Goal: Communication & Community: Answer question/provide support

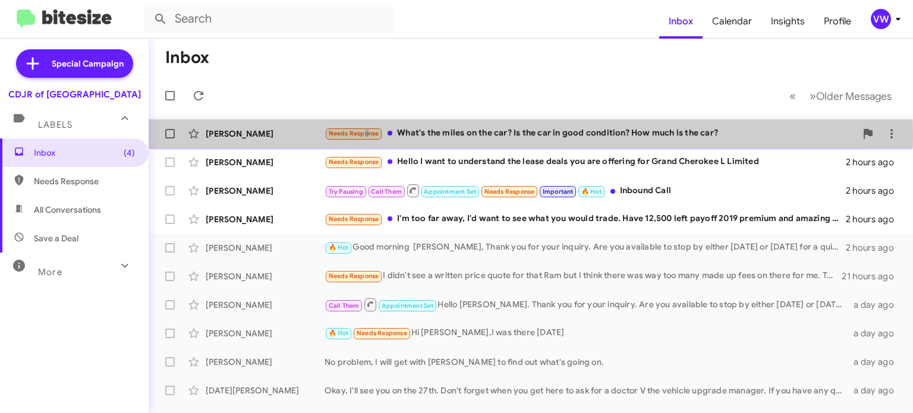
click at [363, 134] on span "Needs Response" at bounding box center [354, 134] width 51 height 8
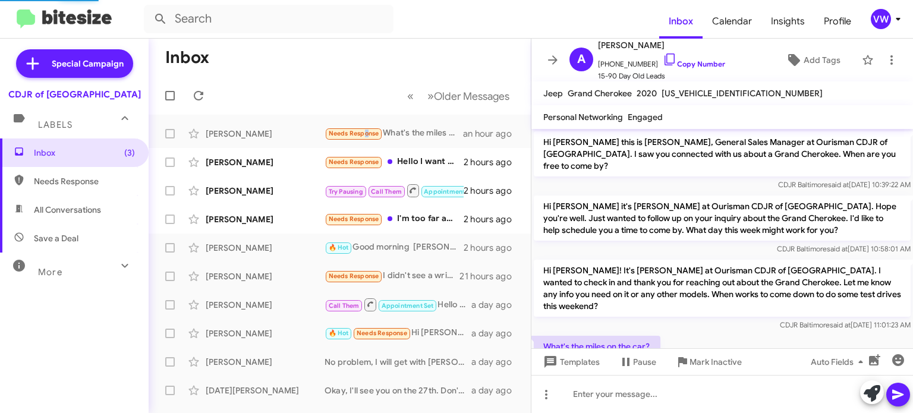
scroll to position [37, 0]
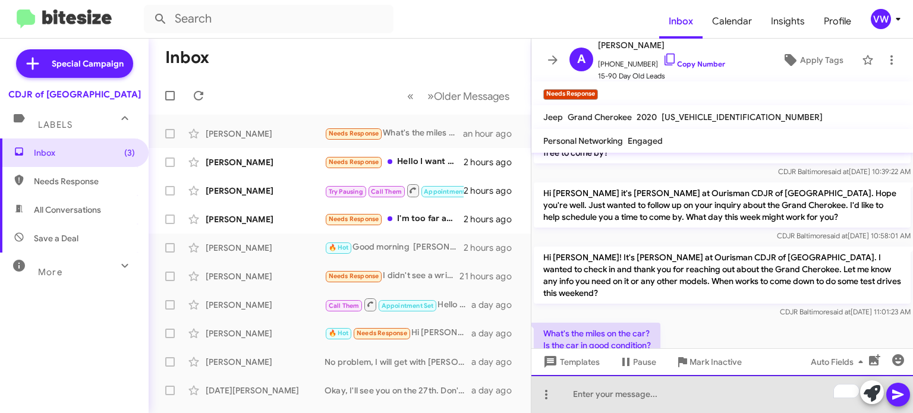
drag, startPoint x: 631, startPoint y: 393, endPoint x: 693, endPoint y: 401, distance: 61.8
paste div "To enrich screen reader interactions, please activate Accessibility in Grammarl…"
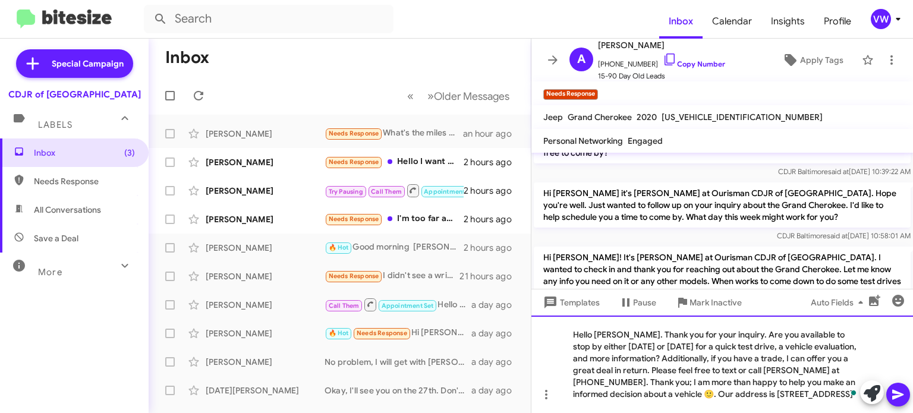
click at [624, 335] on div "Hello [PERSON_NAME]. Thank you for your inquiry. Are you available to stop by e…" at bounding box center [722, 364] width 382 height 97
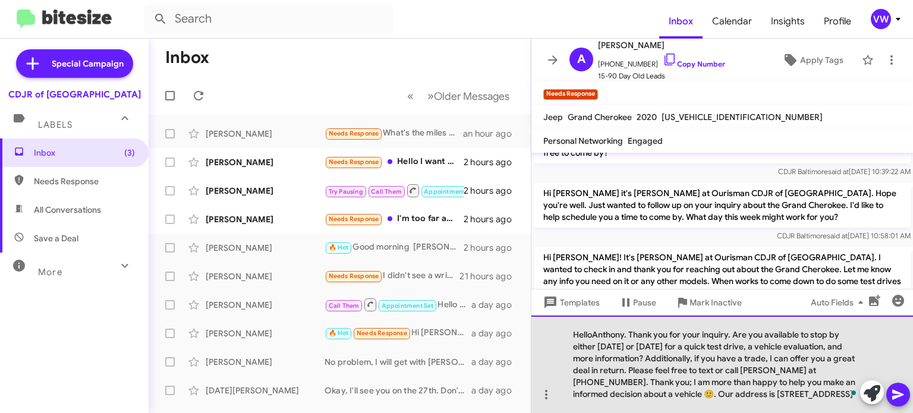
click at [590, 334] on div "HelloAnthony. Thank you for your inquiry. Are you available to stop by either t…" at bounding box center [722, 364] width 382 height 97
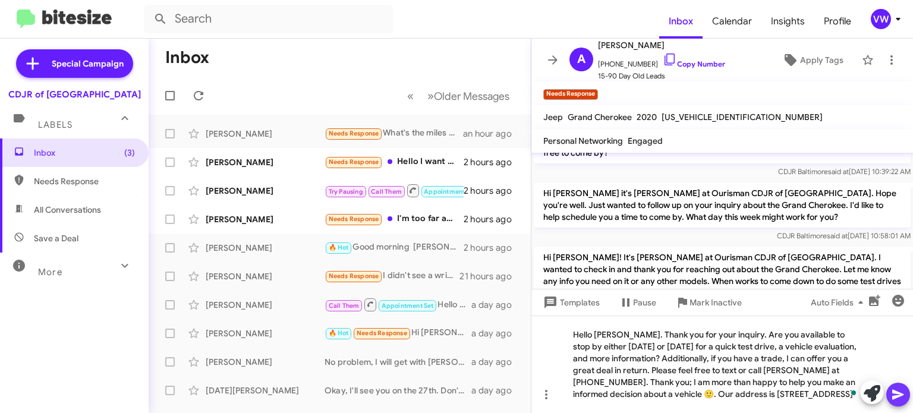
click at [902, 403] on span at bounding box center [898, 395] width 14 height 24
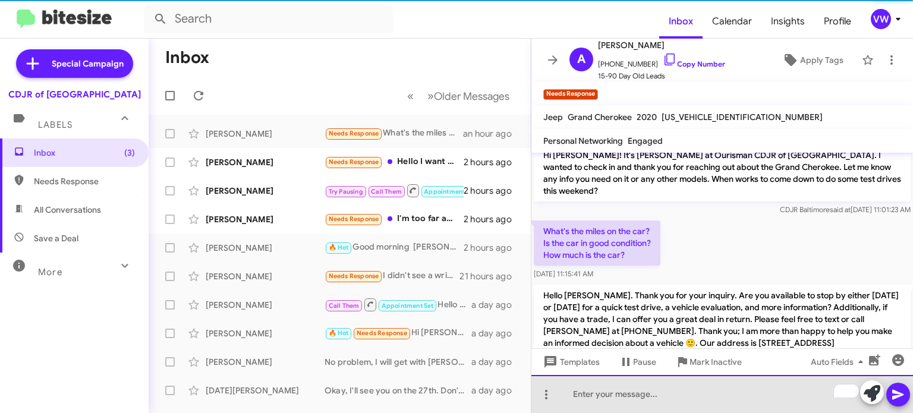
click at [635, 400] on div "To enrich screen reader interactions, please activate Accessibility in Grammarl…" at bounding box center [722, 394] width 382 height 38
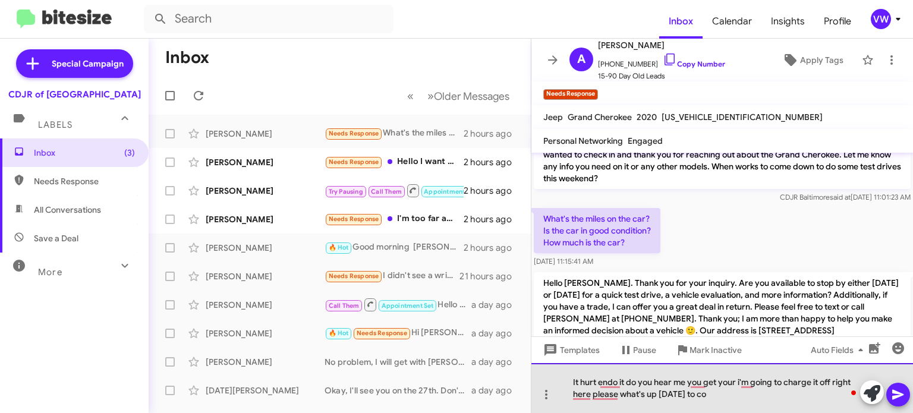
click at [801, 408] on div "It hurt endo it do you hear me you get your i'm going to charge it off right he…" at bounding box center [722, 388] width 382 height 50
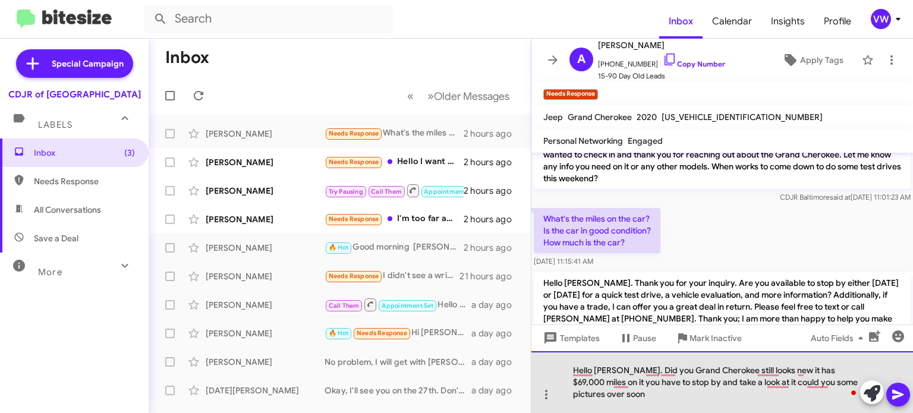
click at [678, 372] on div "Hello Mr. Crowder. Did you Grand Cherokee still looks new it has $69,000 miles …" at bounding box center [722, 382] width 382 height 62
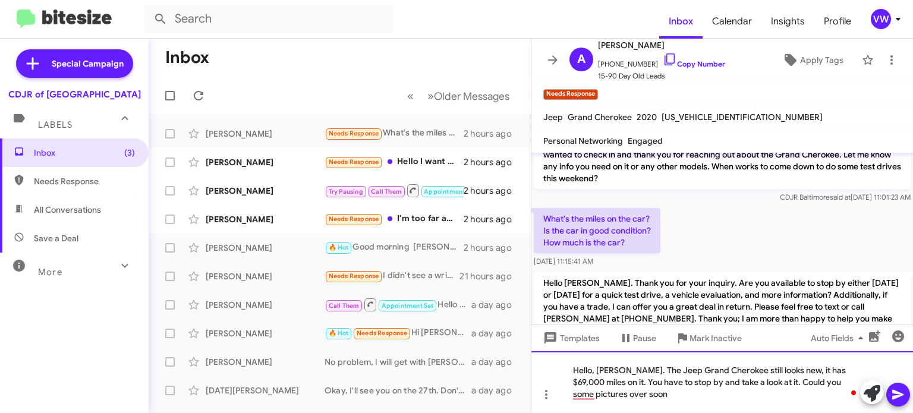
click at [844, 383] on div "Hello, Mr. Crowder. The Jeep Grand Cherokee still looks new, it has $69,000 mil…" at bounding box center [722, 382] width 382 height 62
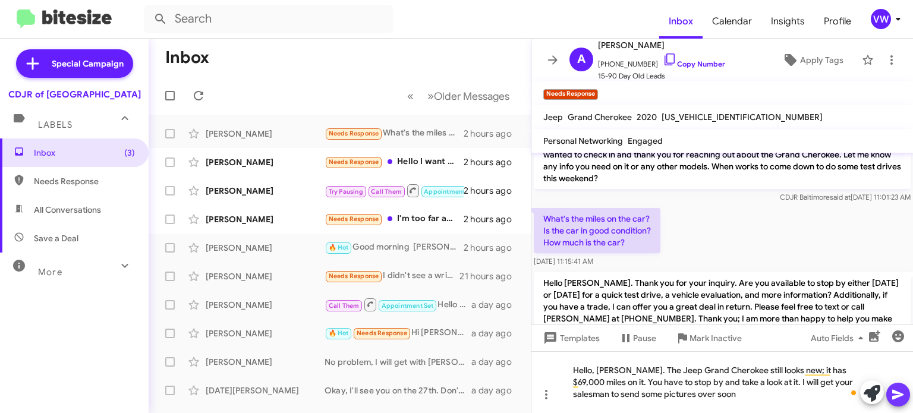
click at [895, 397] on icon at bounding box center [897, 395] width 11 height 10
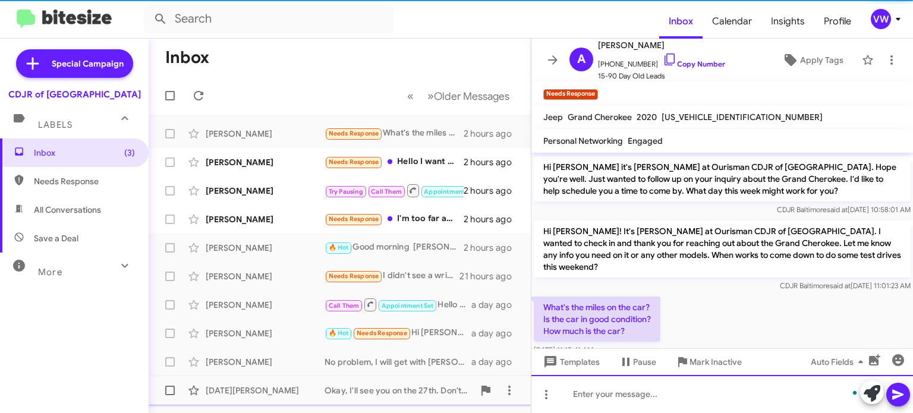
scroll to position [207, 0]
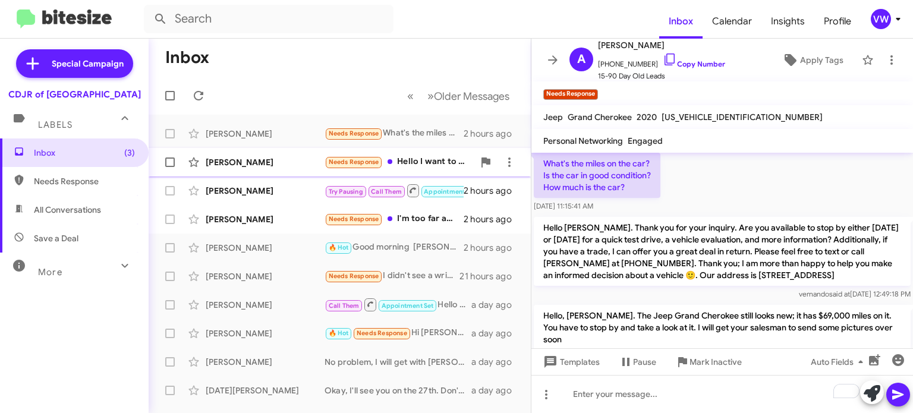
click at [364, 161] on span "Needs Response" at bounding box center [354, 162] width 51 height 8
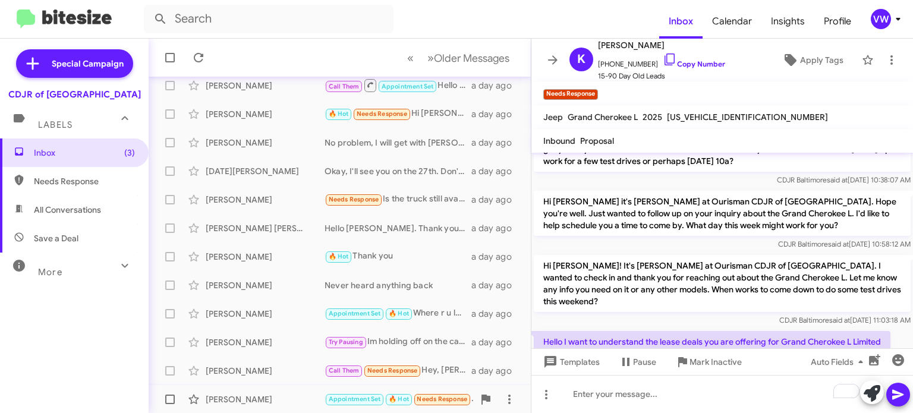
scroll to position [276, 0]
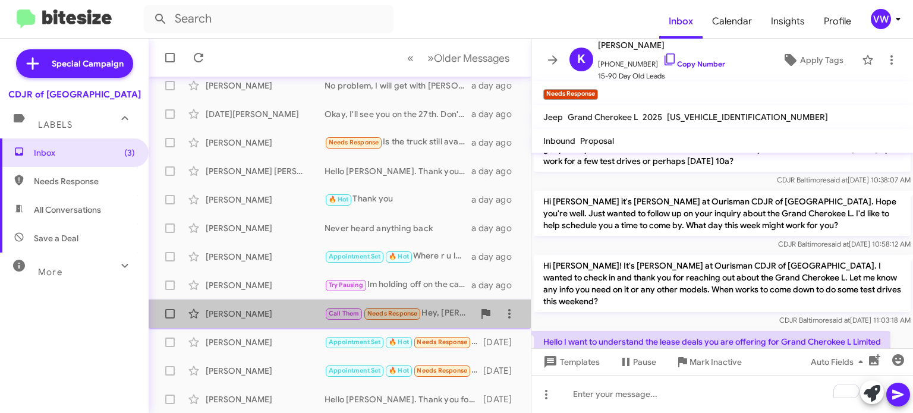
click at [389, 316] on span "Needs Response" at bounding box center [392, 314] width 51 height 8
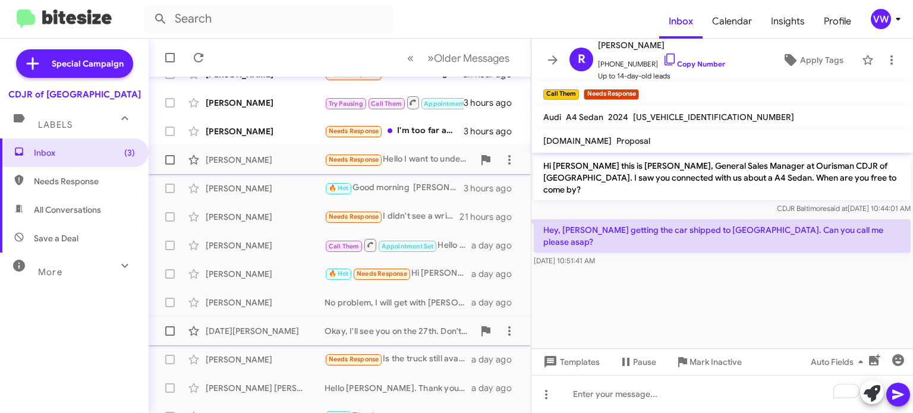
scroll to position [134, 0]
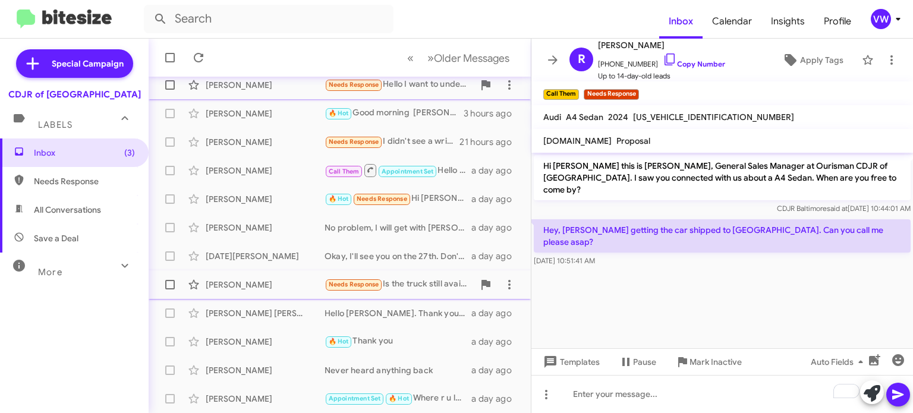
click at [373, 282] on span "Needs Response" at bounding box center [354, 285] width 51 height 8
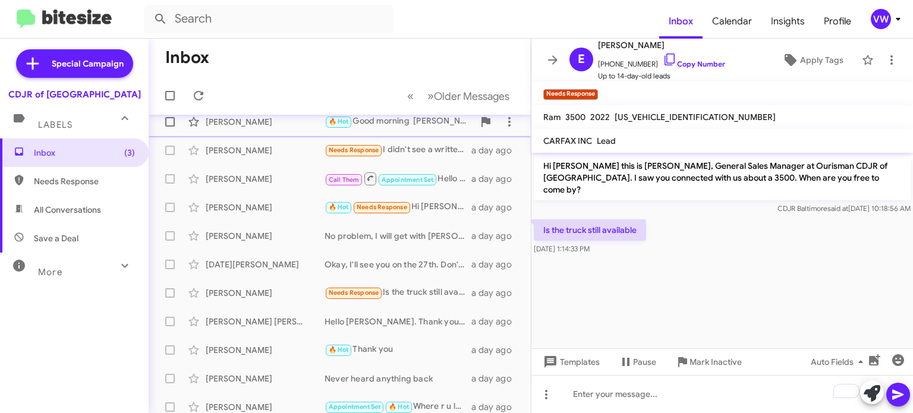
scroll to position [122, 0]
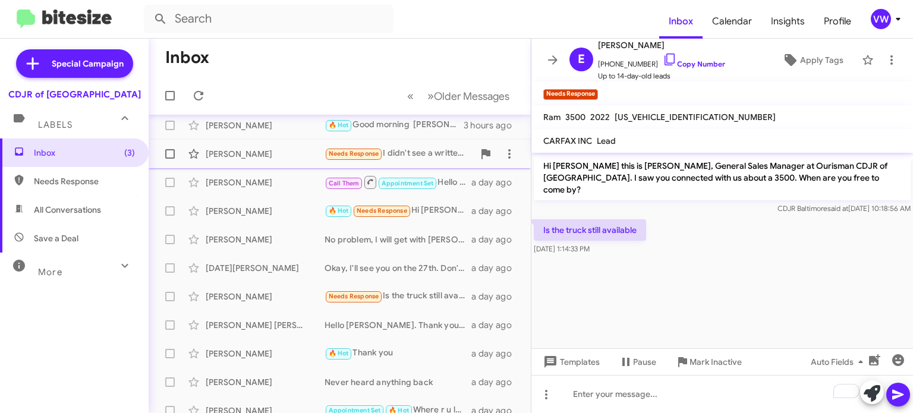
click at [363, 157] on span "Needs Response" at bounding box center [354, 154] width 51 height 8
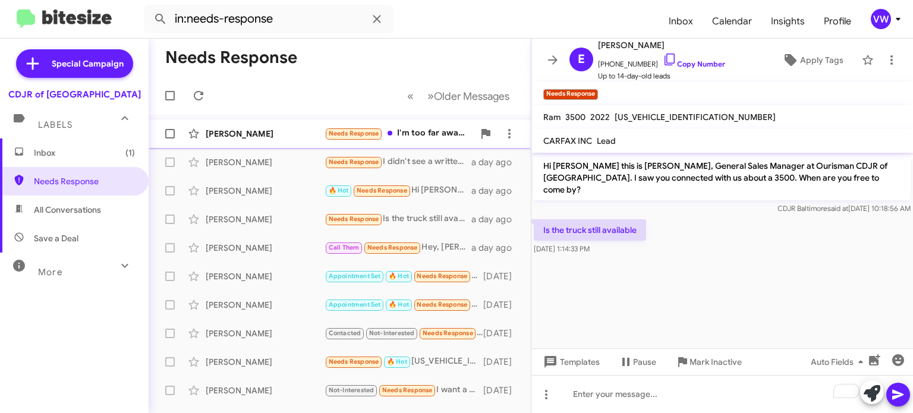
click at [358, 132] on span "Needs Response" at bounding box center [354, 134] width 51 height 8
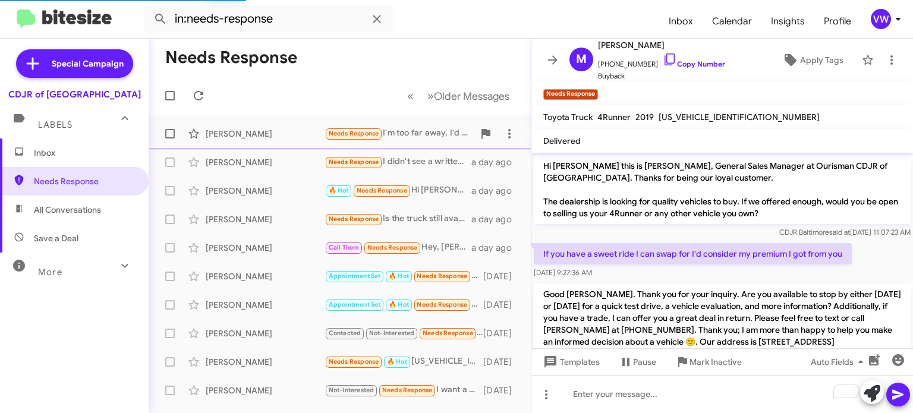
scroll to position [120, 0]
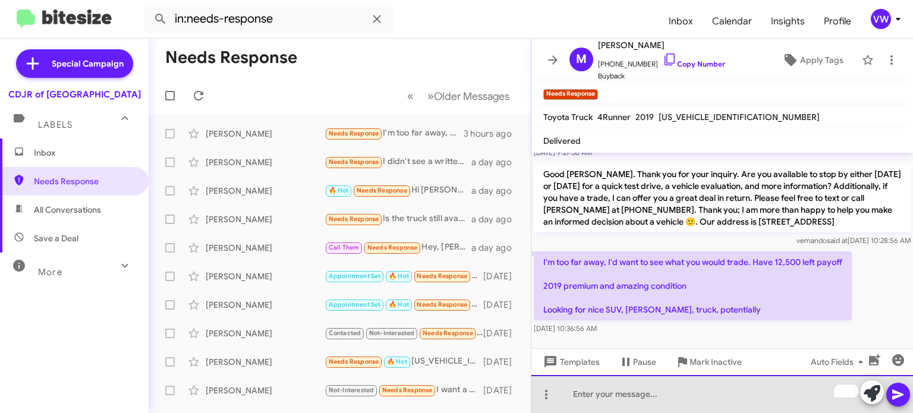
paste div "To enrich screen reader interactions, please activate Accessibility in Grammarl…"
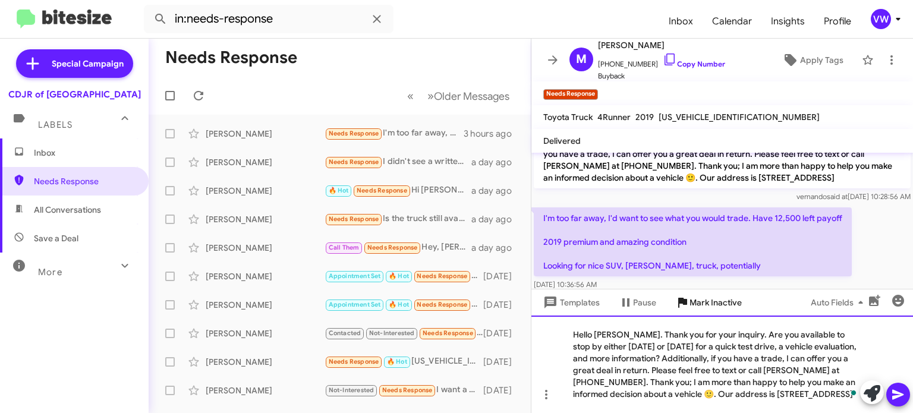
scroll to position [165, 0]
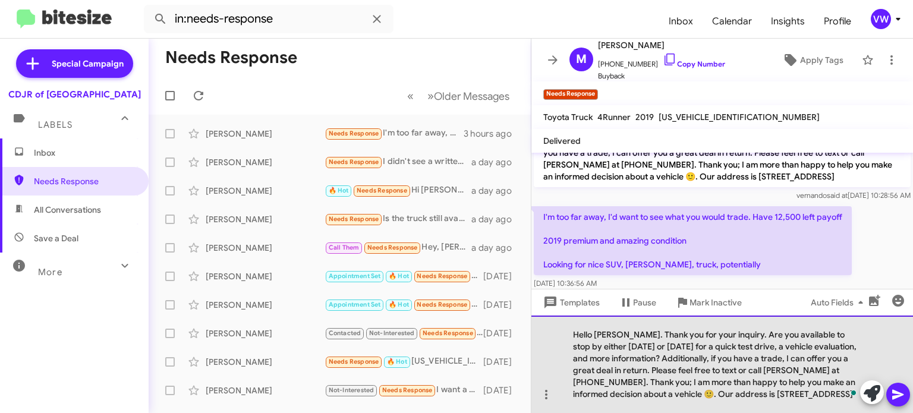
click at [625, 335] on div "Hello [PERSON_NAME]. Thank you for your inquiry. Are you available to stop by e…" at bounding box center [722, 364] width 382 height 97
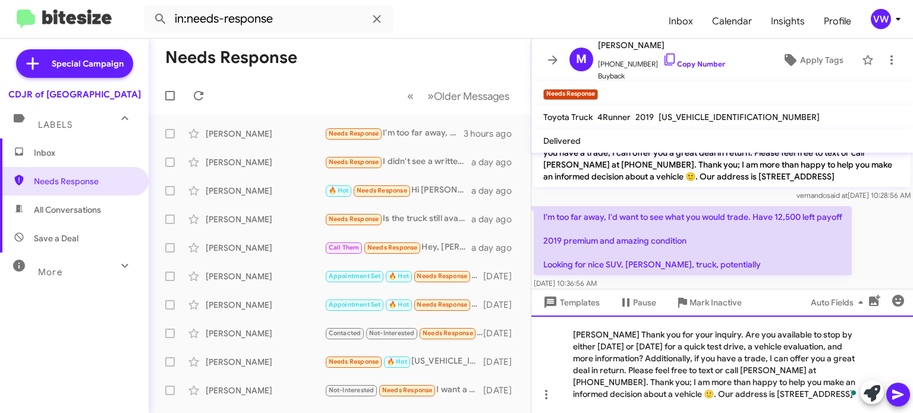
click at [569, 335] on div "[PERSON_NAME] Thank you for your inquiry. Are you available to stop by either […" at bounding box center [722, 364] width 382 height 97
click at [612, 332] on div "Hello [PERSON_NAME] Thank you for your inquiry. Are you available to stop by ei…" at bounding box center [722, 364] width 382 height 97
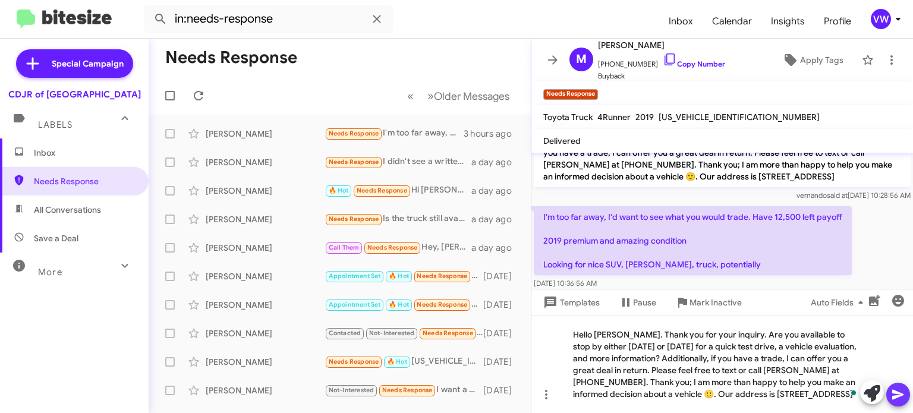
click at [899, 395] on icon at bounding box center [897, 395] width 11 height 10
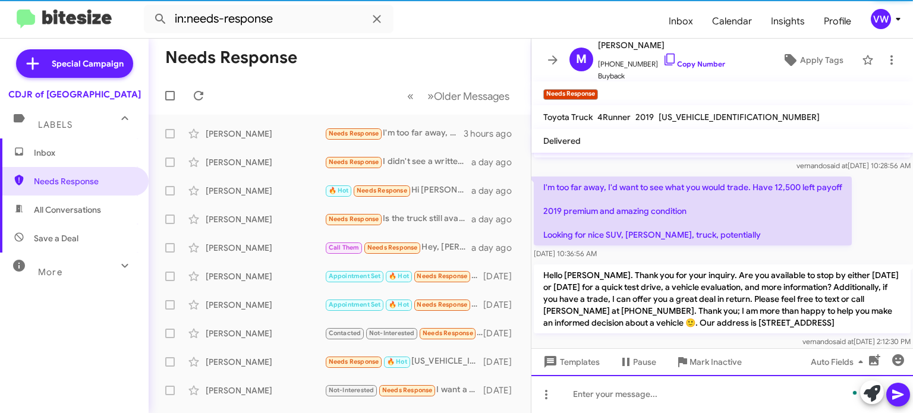
scroll to position [211, 0]
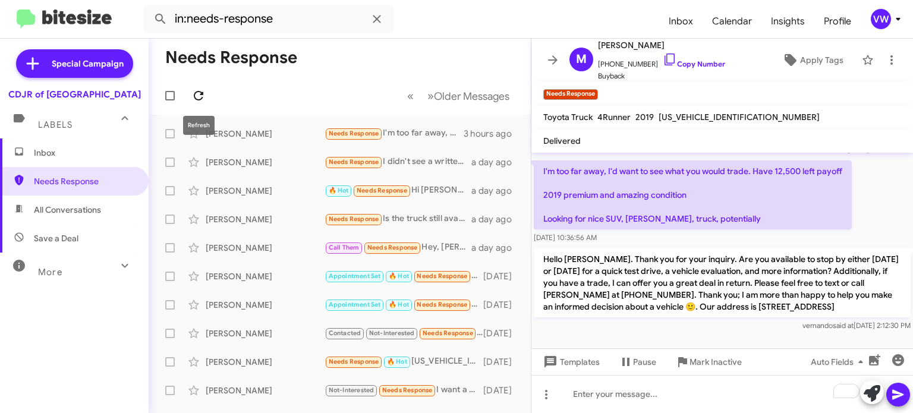
click at [199, 98] on icon at bounding box center [198, 96] width 14 height 14
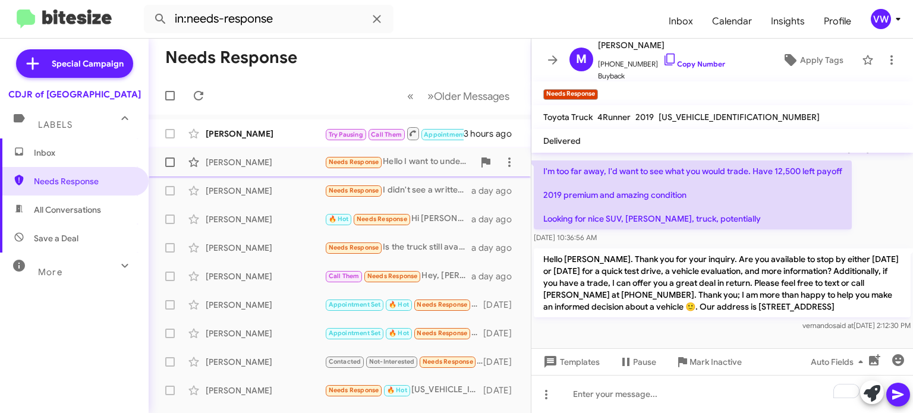
click at [377, 159] on span "Needs Response" at bounding box center [354, 162] width 51 height 8
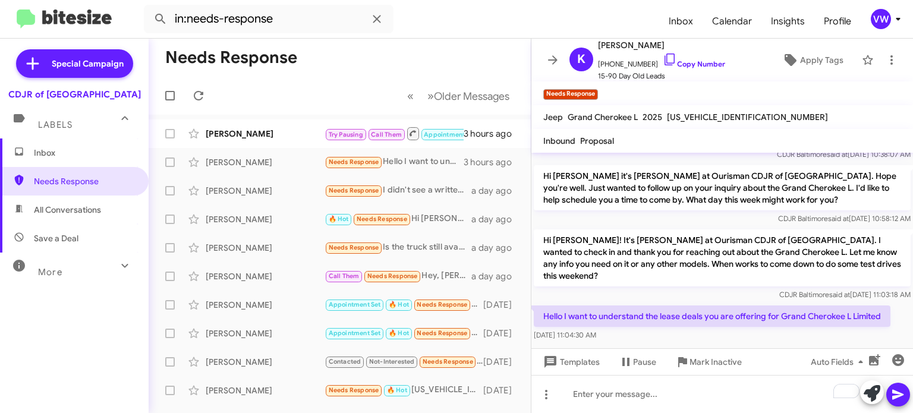
scroll to position [195, 0]
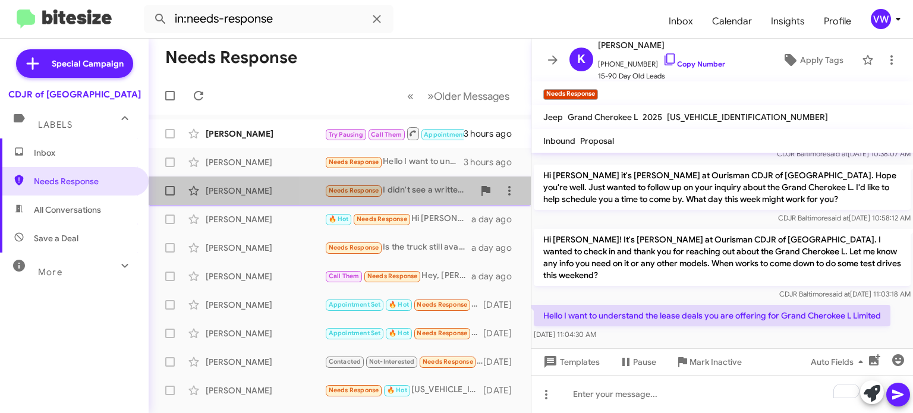
click at [342, 187] on span "Needs Response" at bounding box center [354, 191] width 51 height 8
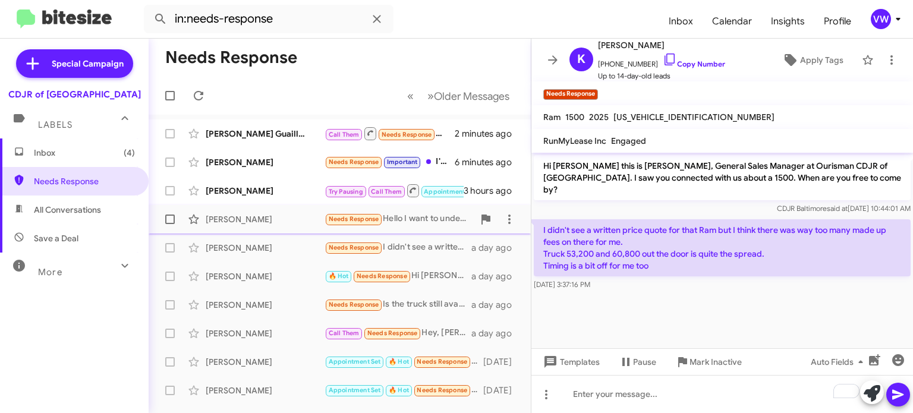
click at [258, 225] on div "[PERSON_NAME] Needs Response Hello I want to understand the lease deals you are…" at bounding box center [339, 219] width 363 height 24
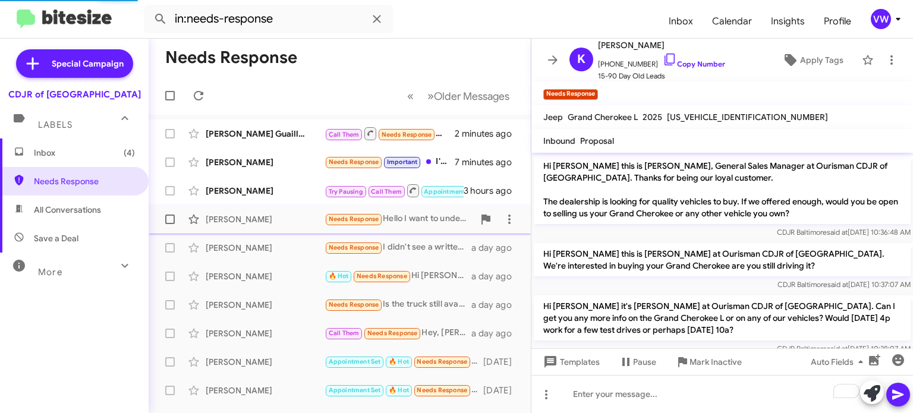
scroll to position [195, 0]
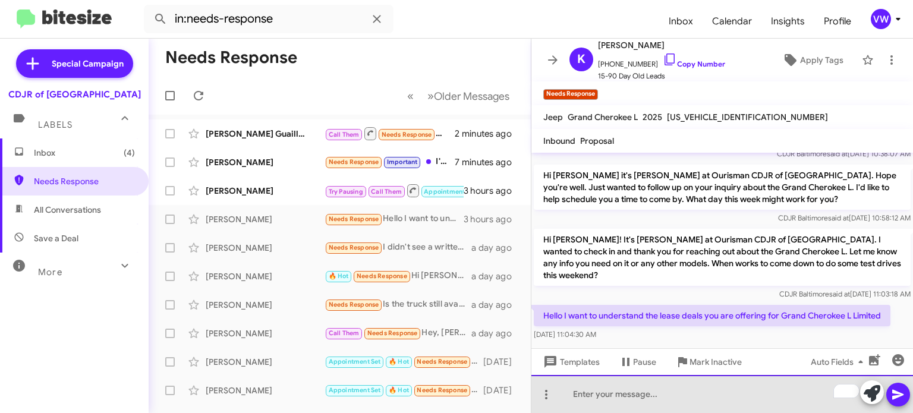
click at [662, 399] on div "To enrich screen reader interactions, please activate Accessibility in Grammarl…" at bounding box center [722, 394] width 382 height 38
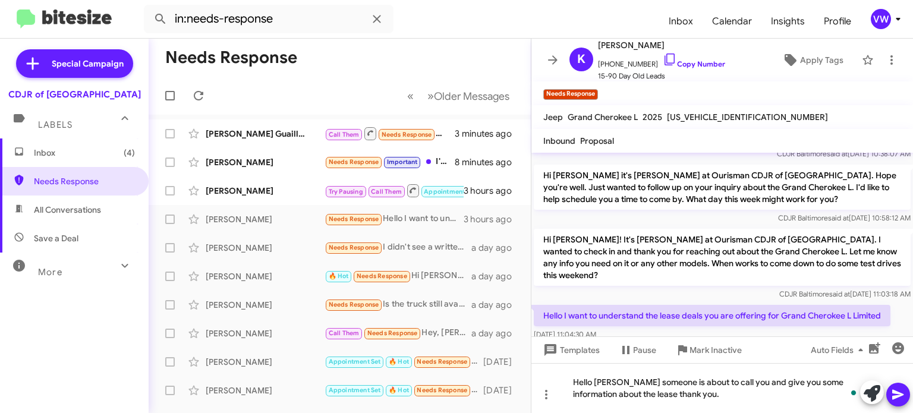
click at [895, 397] on icon at bounding box center [897, 395] width 11 height 10
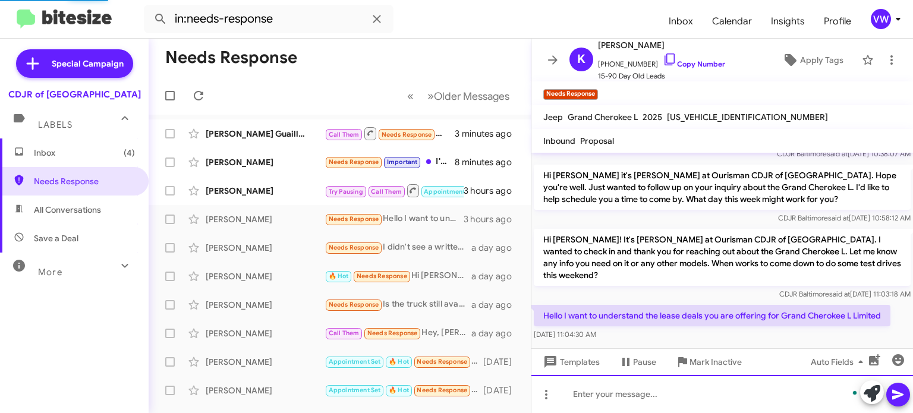
scroll to position [0, 0]
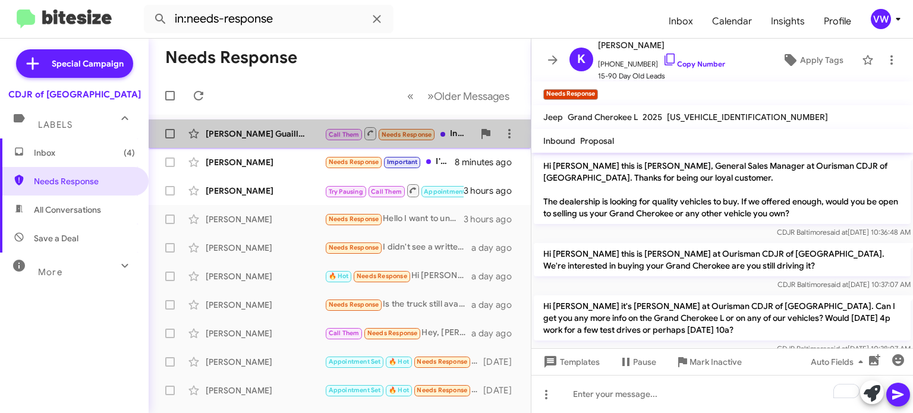
click at [410, 137] on span "Needs Response" at bounding box center [407, 135] width 51 height 8
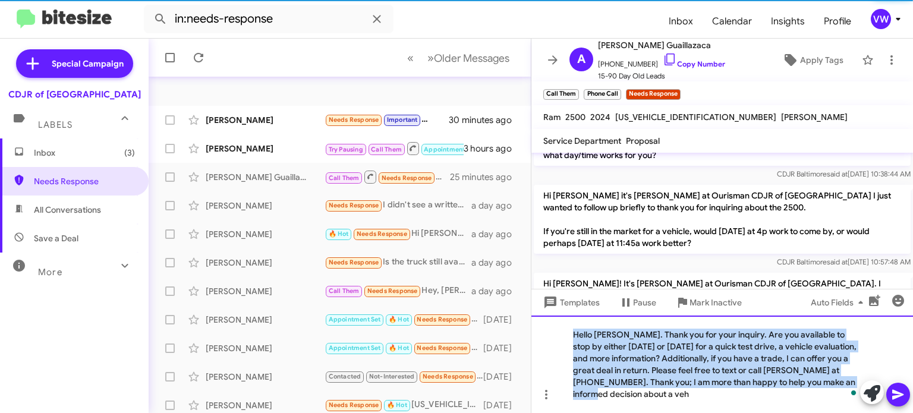
scroll to position [71, 0]
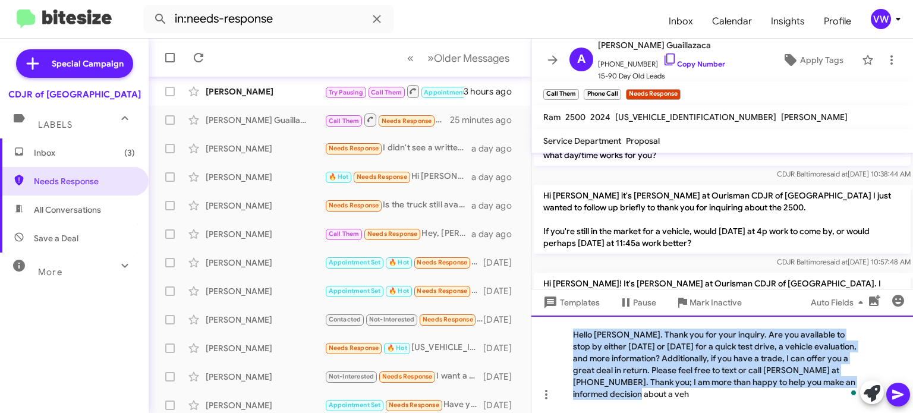
drag, startPoint x: 572, startPoint y: 332, endPoint x: 713, endPoint y: 395, distance: 154.6
click at [722, 413] on div "Hello [PERSON_NAME]. Thank you for your inquiry. Are you available to stop by e…" at bounding box center [722, 364] width 382 height 97
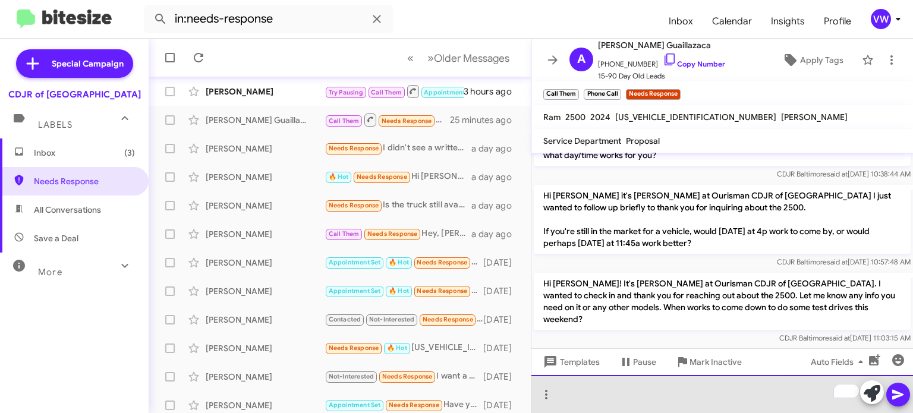
drag, startPoint x: 622, startPoint y: 404, endPoint x: 655, endPoint y: 412, distance: 33.6
click at [622, 404] on div "To enrich screen reader interactions, please activate Accessibility in Grammarl…" at bounding box center [722, 394] width 382 height 38
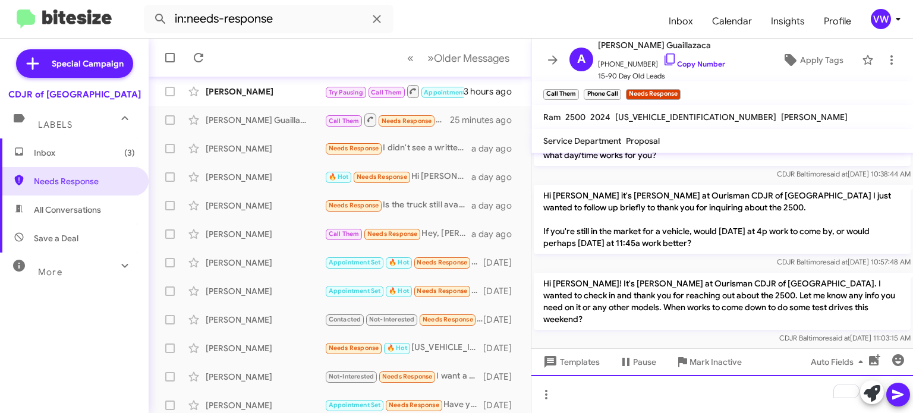
click at [582, 410] on div "To enrich screen reader interactions, please activate Accessibility in Grammarl…" at bounding box center [722, 394] width 382 height 38
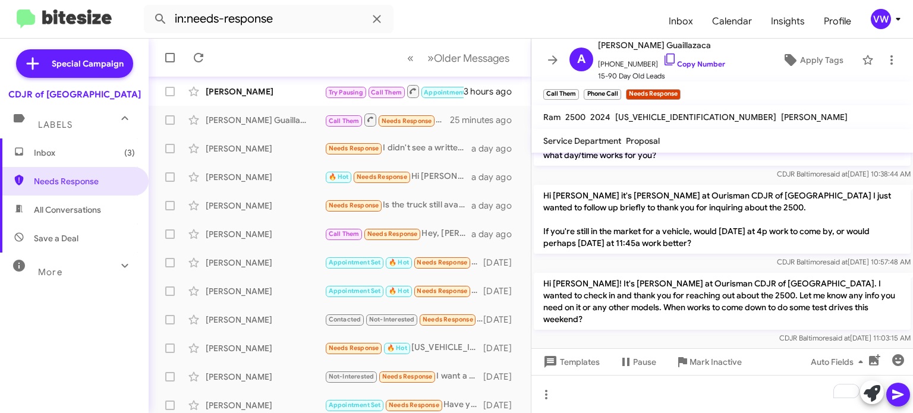
click at [718, 369] on div at bounding box center [722, 391] width 382 height 45
click at [719, 347] on div "[PERSON_NAME] called you on [DATE] 2:18:01 PM" at bounding box center [722, 358] width 382 height 22
click at [726, 347] on div "[PERSON_NAME] called you on [DATE] 2:18:01 PM" at bounding box center [722, 358] width 382 height 22
drag, startPoint x: 726, startPoint y: 307, endPoint x: 720, endPoint y: 336, distance: 29.9
click at [718, 338] on cdk-virtual-scroll-viewport "Hi [PERSON_NAME] this is [PERSON_NAME], General Sales Manager at Ourisman CDJR …" at bounding box center [722, 251] width 382 height 196
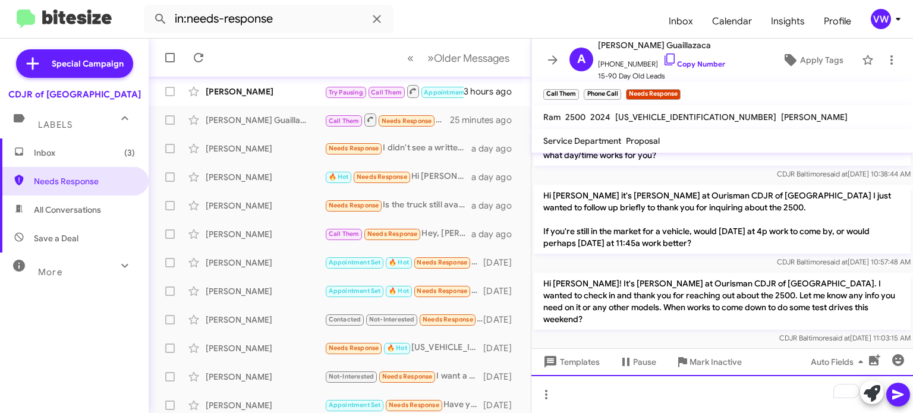
click at [735, 394] on div "To enrich screen reader interactions, please activate Accessibility in Grammarl…" at bounding box center [722, 394] width 382 height 38
click at [910, 399] on div "Okay the truck is up front waiting on you to come" at bounding box center [722, 394] width 382 height 38
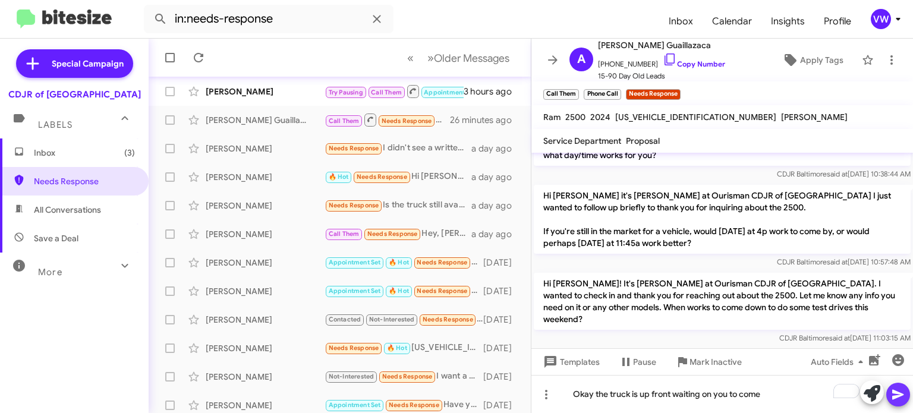
drag, startPoint x: 899, startPoint y: 395, endPoint x: 904, endPoint y: 399, distance: 6.3
click at [903, 401] on icon at bounding box center [898, 395] width 14 height 14
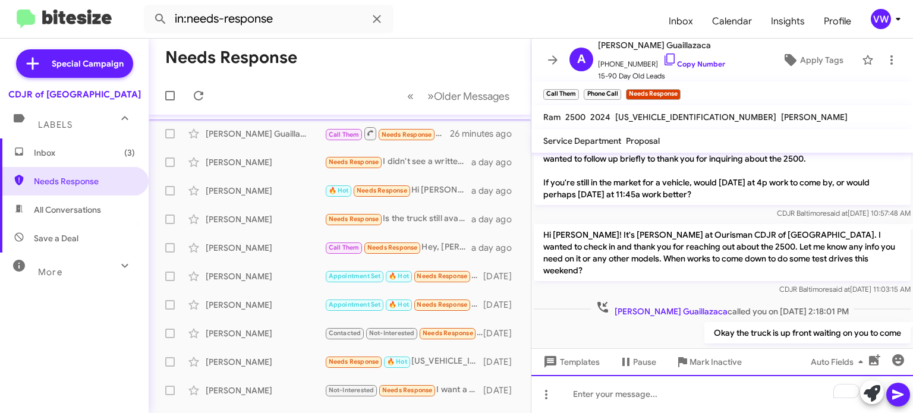
scroll to position [0, 0]
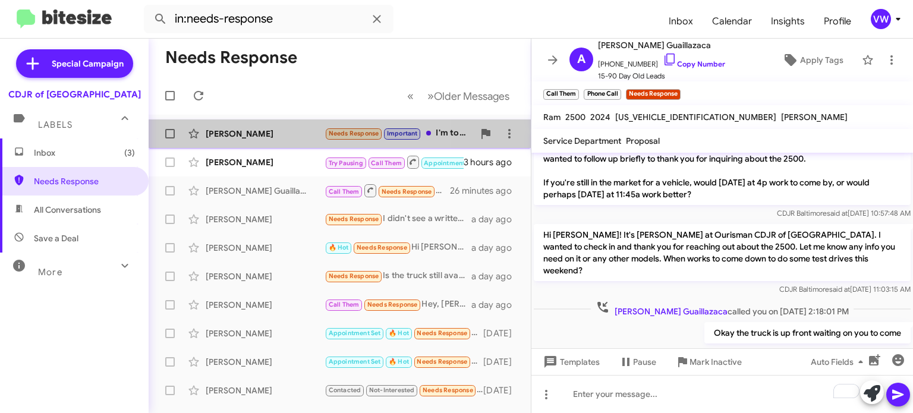
click at [354, 133] on span "Needs Response" at bounding box center [354, 134] width 51 height 8
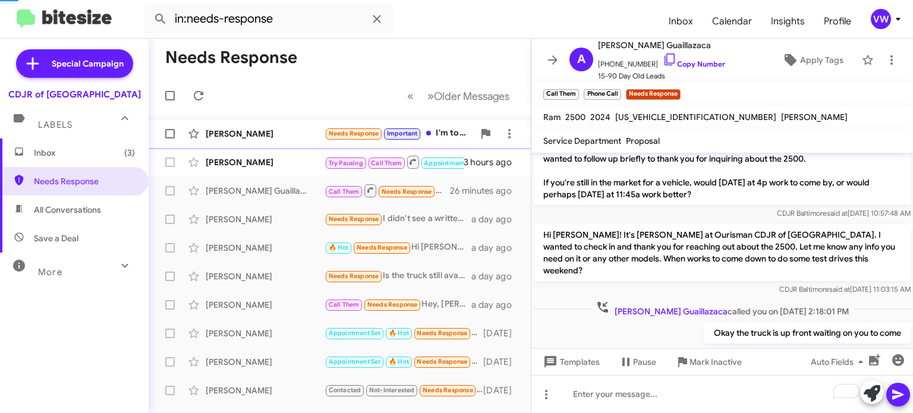
scroll to position [302, 0]
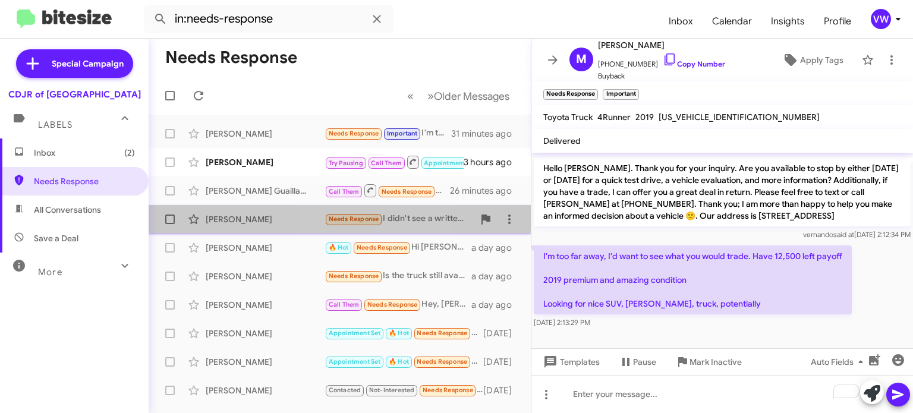
click at [367, 215] on small "Needs Response" at bounding box center [354, 219] width 56 height 11
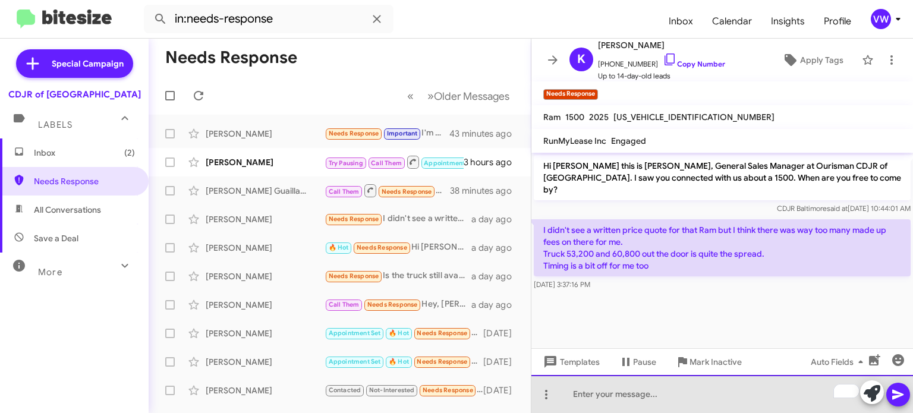
click at [644, 401] on div "To enrich screen reader interactions, please activate Accessibility in Grammarl…" at bounding box center [722, 394] width 382 height 38
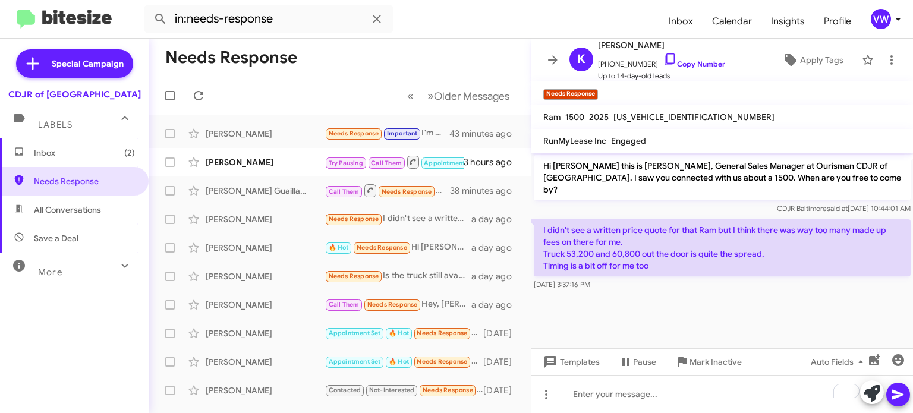
click at [715, 290] on cdk-virtual-scroll-viewport "Hi [PERSON_NAME] this is [PERSON_NAME], General Sales Manager at Ourisman CDJR …" at bounding box center [722, 251] width 382 height 196
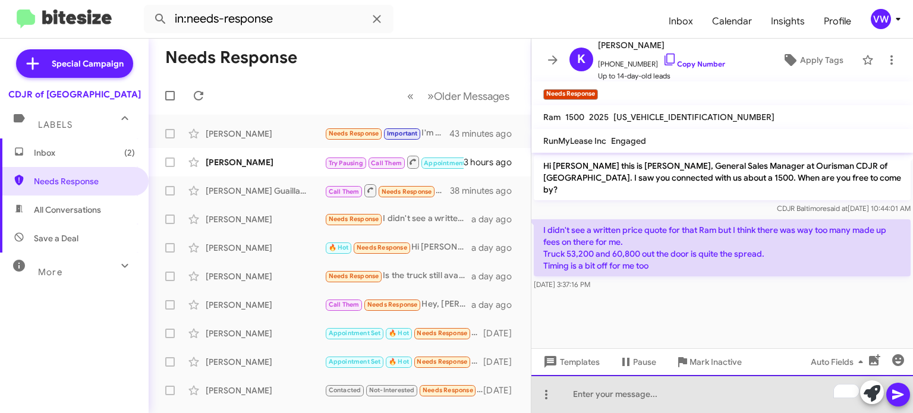
click at [627, 395] on div "To enrich screen reader interactions, please activate Accessibility in Grammarl…" at bounding box center [722, 394] width 382 height 38
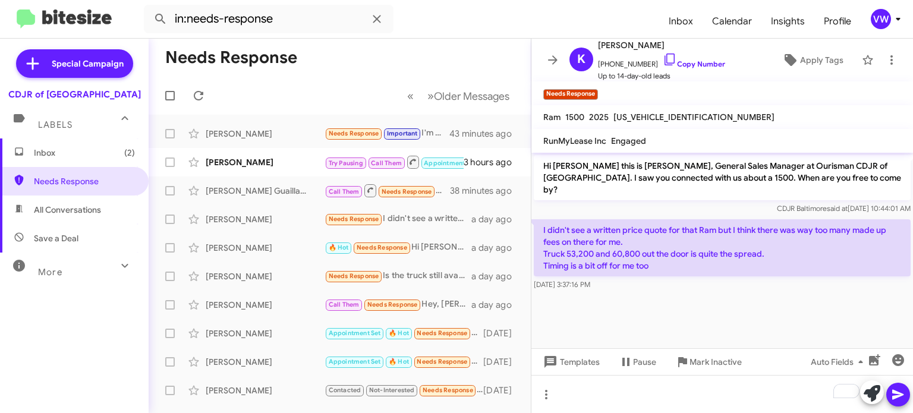
click at [783, 303] on cdk-virtual-scroll-viewport "Hi [PERSON_NAME] this is [PERSON_NAME], General Sales Manager at Ourisman CDJR …" at bounding box center [722, 251] width 382 height 196
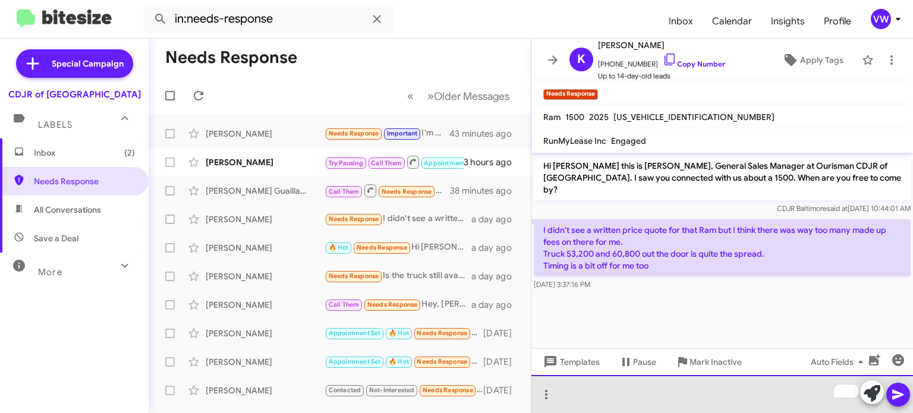
click at [662, 388] on div "To enrich screen reader interactions, please activate Accessibility in Grammarl…" at bounding box center [722, 394] width 382 height 38
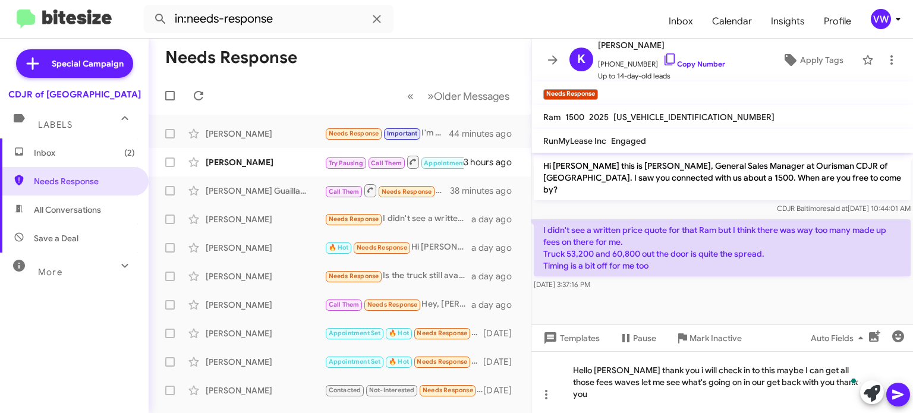
click at [804, 325] on cdk-virtual-scroll-viewport "Hi [PERSON_NAME] this is [PERSON_NAME], General Sales Manager at Ourisman CDJR …" at bounding box center [722, 239] width 382 height 172
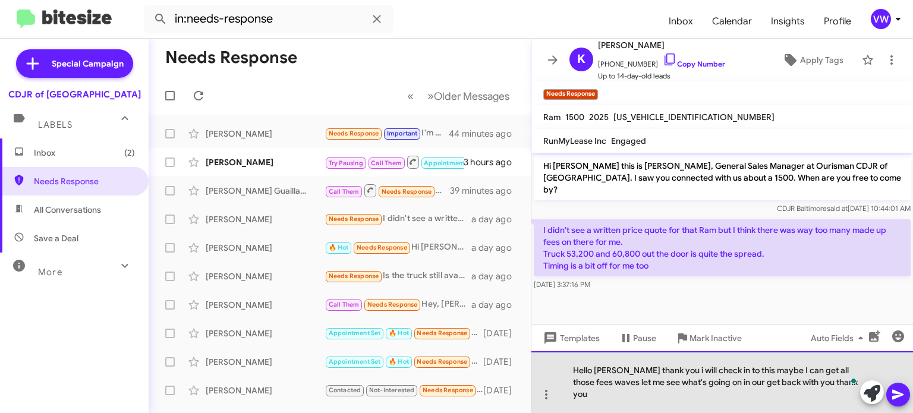
click at [616, 393] on div "Hello [PERSON_NAME] thank you i will check in to this maybe I can get all those…" at bounding box center [722, 382] width 382 height 62
click at [743, 391] on div "Hello [PERSON_NAME] thank you i will check in to this maybe I can get all those…" at bounding box center [722, 382] width 382 height 62
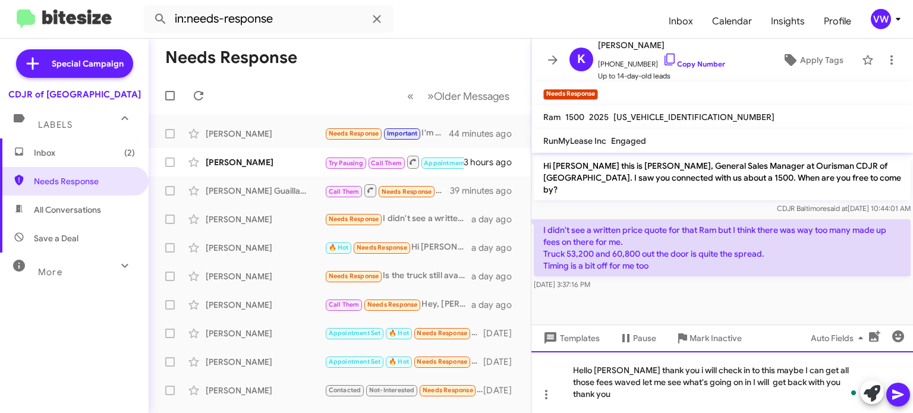
click at [598, 392] on div "Hello [PERSON_NAME] thank you i will check in to this maybe I can get all those…" at bounding box center [722, 382] width 382 height 62
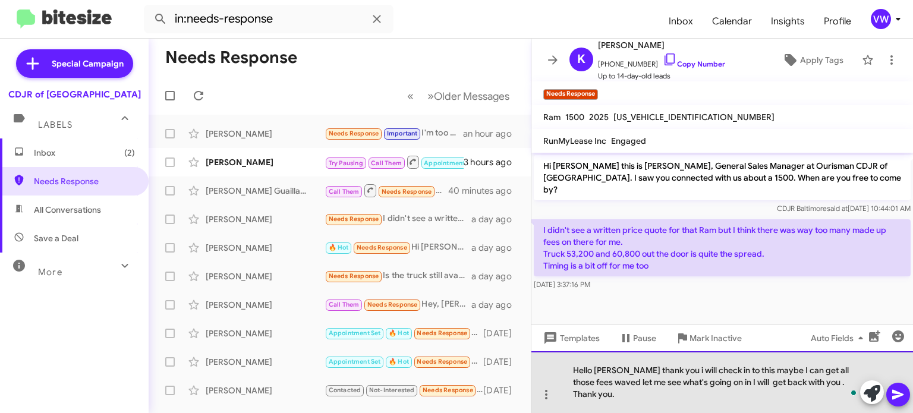
click at [826, 382] on div "Hello [PERSON_NAME] thank you i will check in to this maybe I can get all those…" at bounding box center [722, 382] width 382 height 62
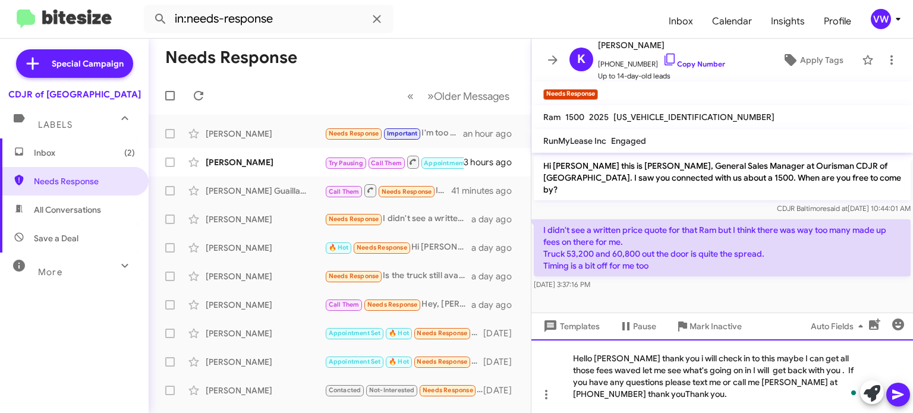
click at [674, 400] on div "Hello [PERSON_NAME] thank you i will check in to this maybe I can get all those…" at bounding box center [722, 376] width 382 height 74
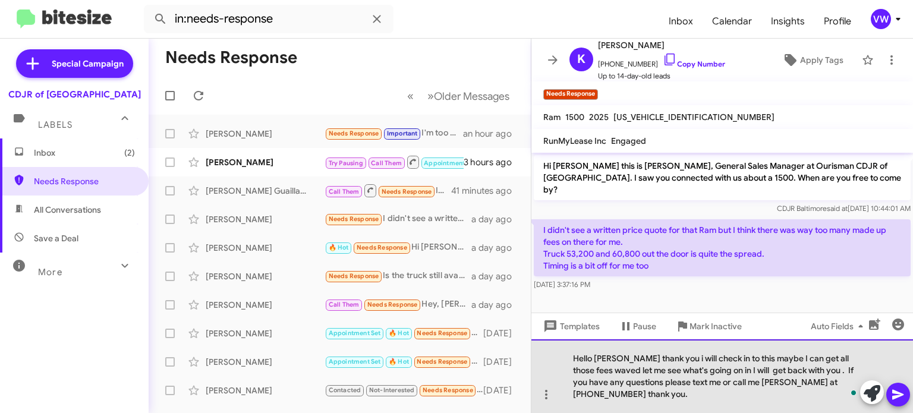
click at [750, 382] on div "Hello [PERSON_NAME] thank you i will check in to this maybe I can get all those…" at bounding box center [722, 376] width 382 height 74
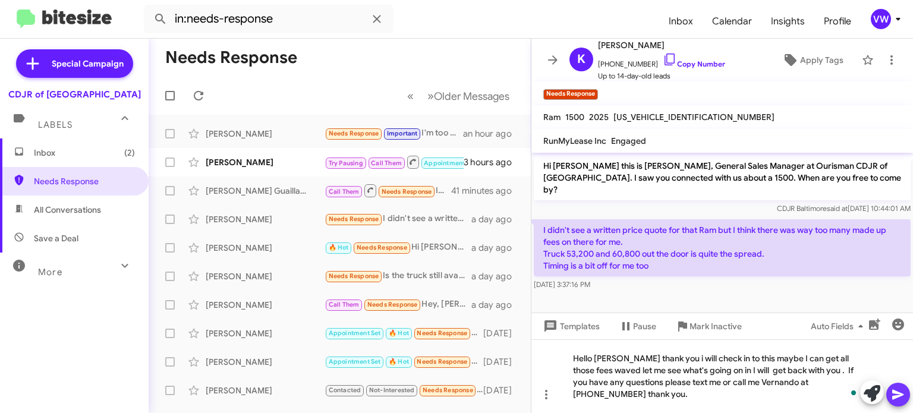
click at [902, 401] on icon at bounding box center [898, 395] width 14 height 14
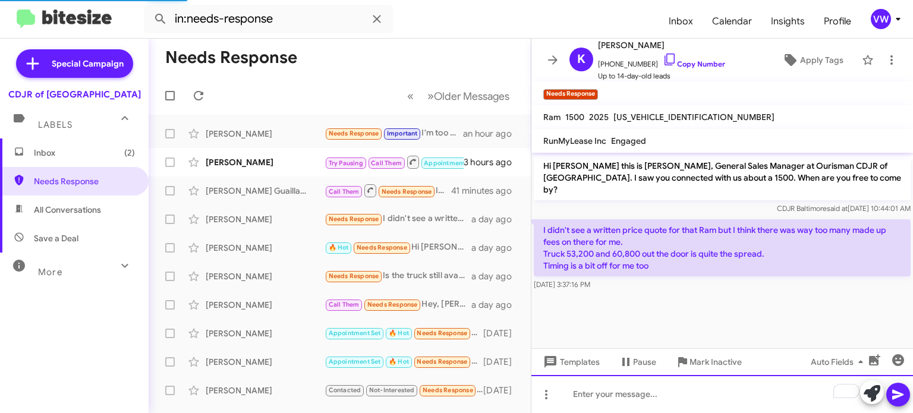
scroll to position [5, 0]
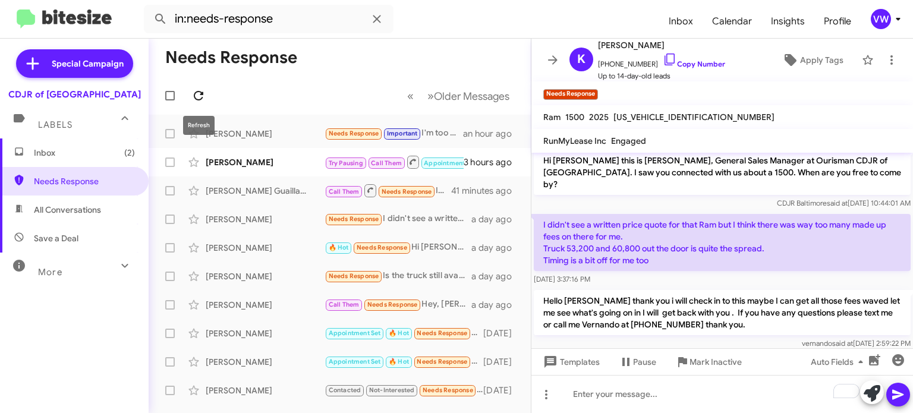
click at [204, 98] on icon at bounding box center [198, 96] width 14 height 14
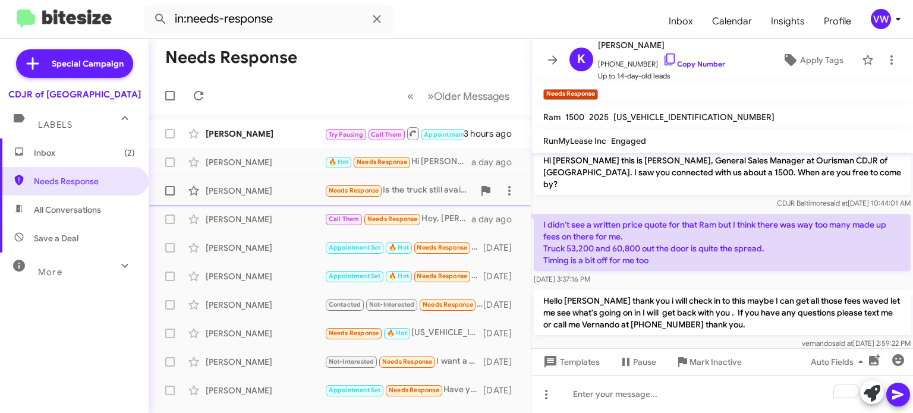
click at [351, 191] on span "Needs Response" at bounding box center [354, 191] width 51 height 8
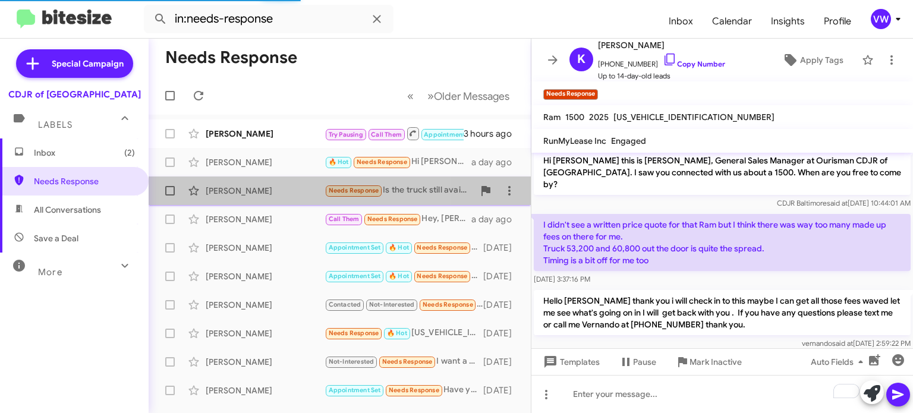
click at [354, 195] on small "Needs Response" at bounding box center [354, 190] width 56 height 11
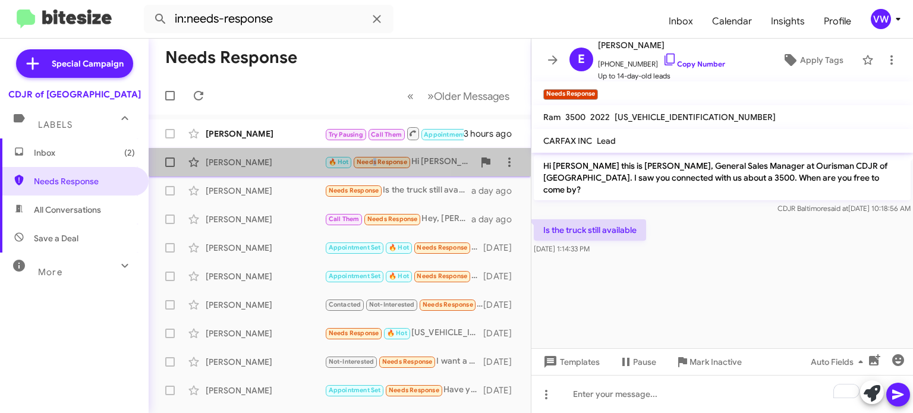
click at [372, 164] on span "Needs Response" at bounding box center [382, 162] width 51 height 8
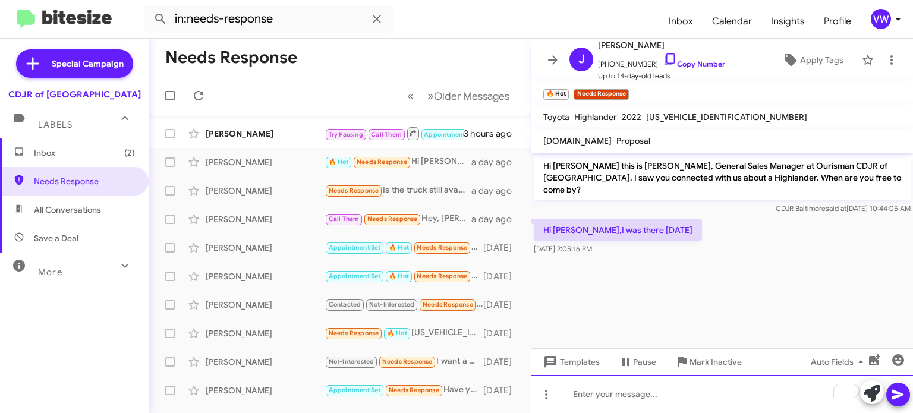
click at [631, 395] on div "To enrich screen reader interactions, please activate Accessibility in Grammarl…" at bounding box center [722, 394] width 382 height 38
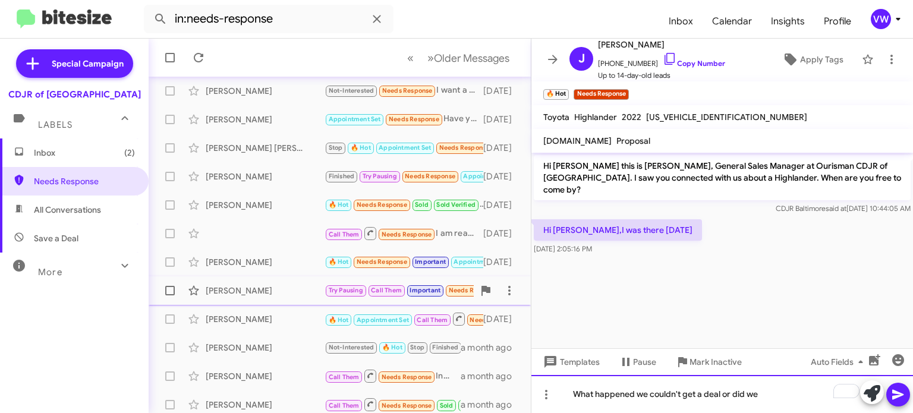
scroll to position [276, 0]
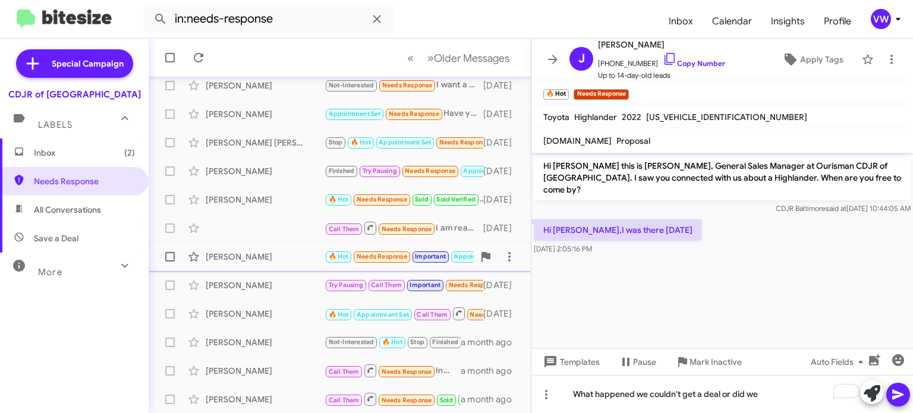
click at [386, 254] on span "Needs Response" at bounding box center [382, 257] width 51 height 8
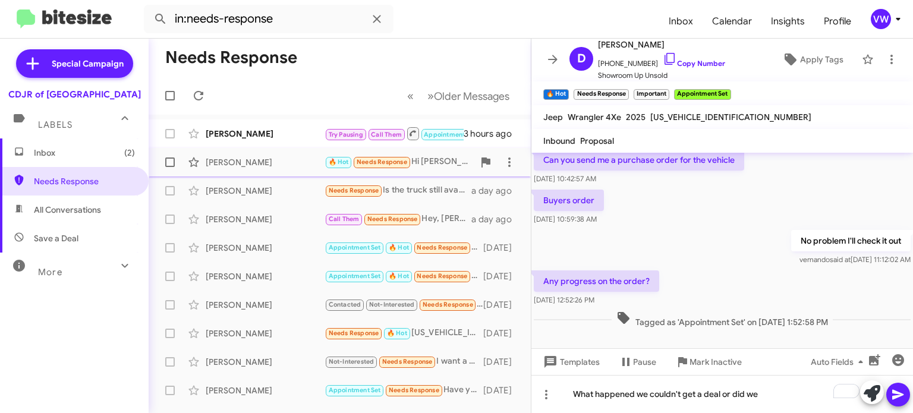
click at [388, 163] on span "Needs Response" at bounding box center [382, 162] width 51 height 8
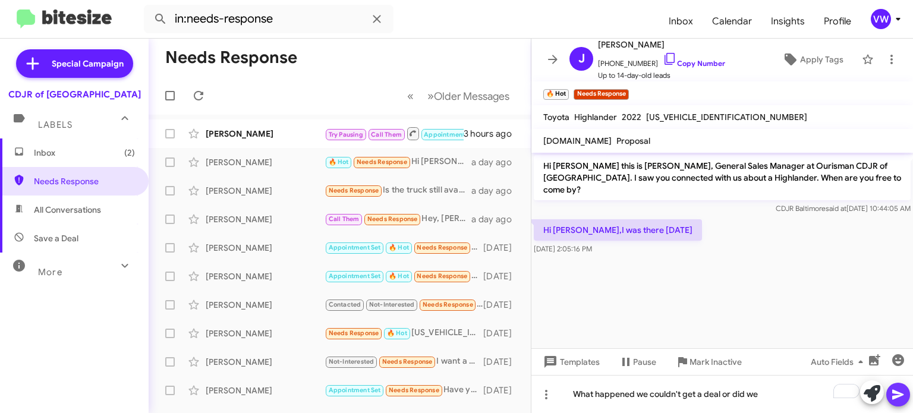
click at [899, 388] on icon at bounding box center [898, 395] width 14 height 14
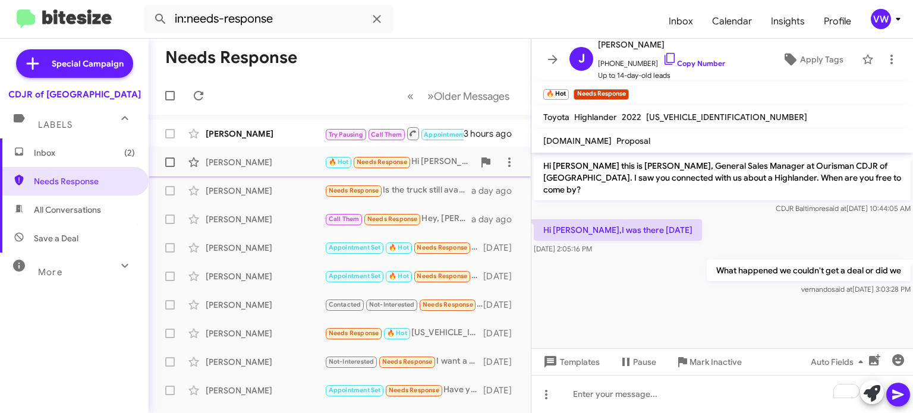
click at [367, 168] on span "🔥 Hot Needs Response" at bounding box center [368, 162] width 87 height 14
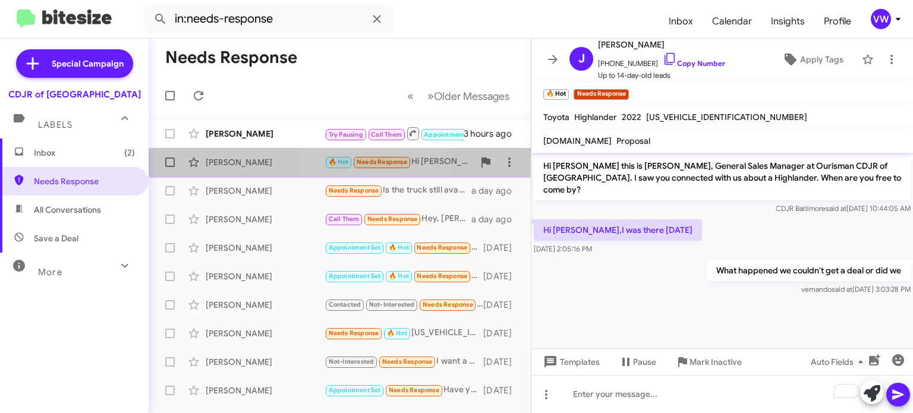
click at [370, 166] on span "Needs Response" at bounding box center [382, 162] width 51 height 8
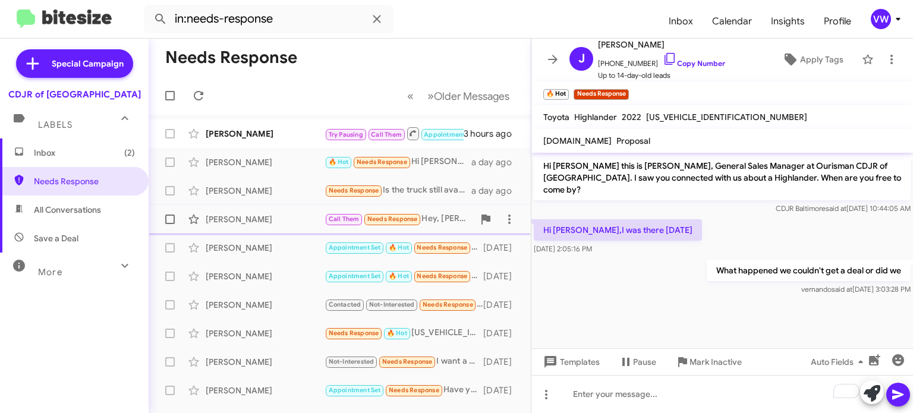
click at [395, 218] on span "Needs Response" at bounding box center [392, 219] width 51 height 8
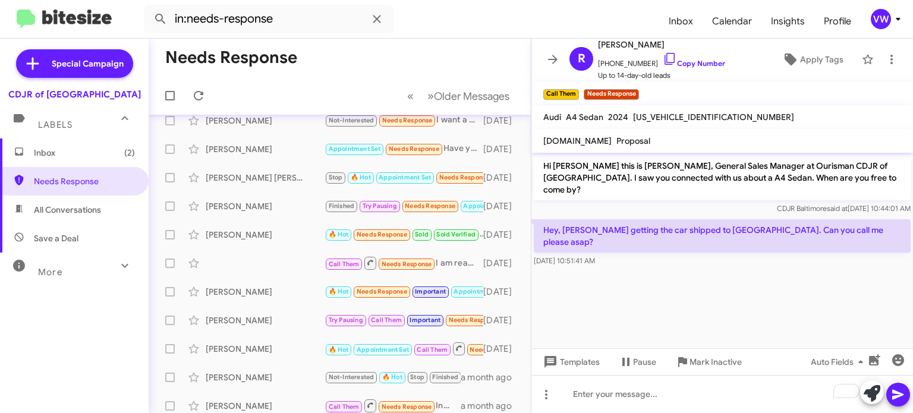
scroll to position [200, 0]
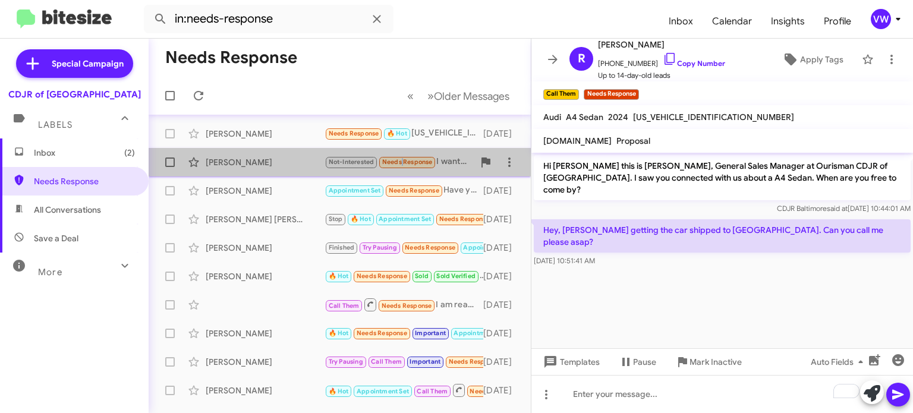
click at [401, 160] on span "Needs Response" at bounding box center [407, 162] width 51 height 8
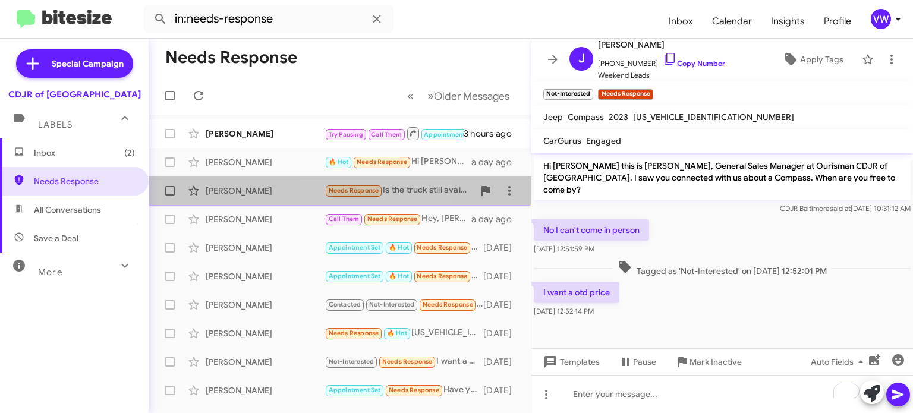
click at [369, 187] on span "Needs Response" at bounding box center [354, 191] width 51 height 8
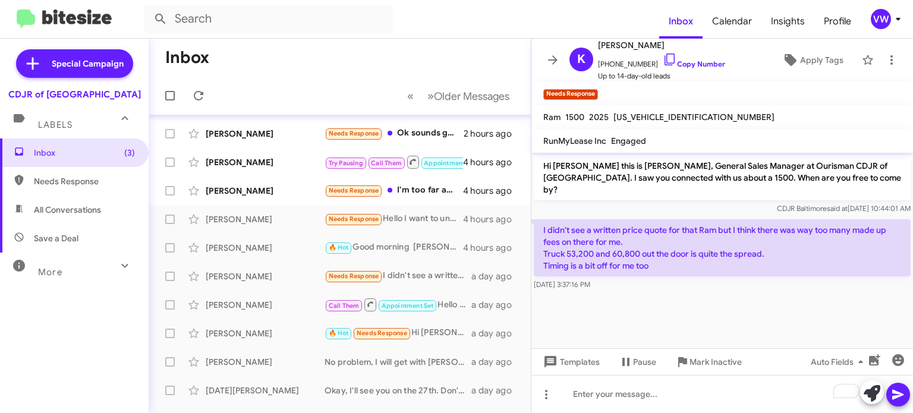
scroll to position [122, 0]
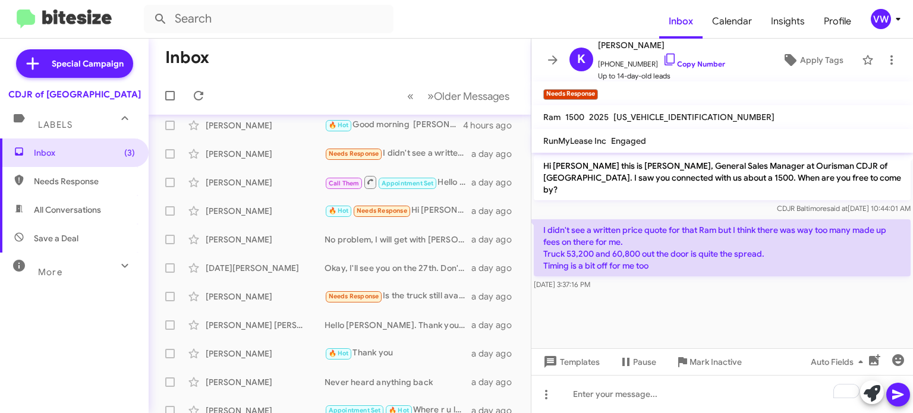
click at [702, 302] on cdk-virtual-scroll-viewport "Hi [PERSON_NAME] this is [PERSON_NAME], General Sales Manager at Ourisman CDJR …" at bounding box center [722, 251] width 382 height 196
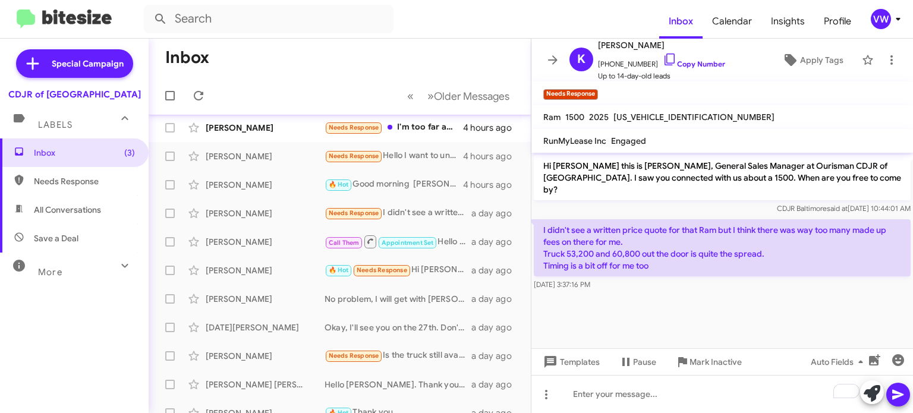
scroll to position [0, 0]
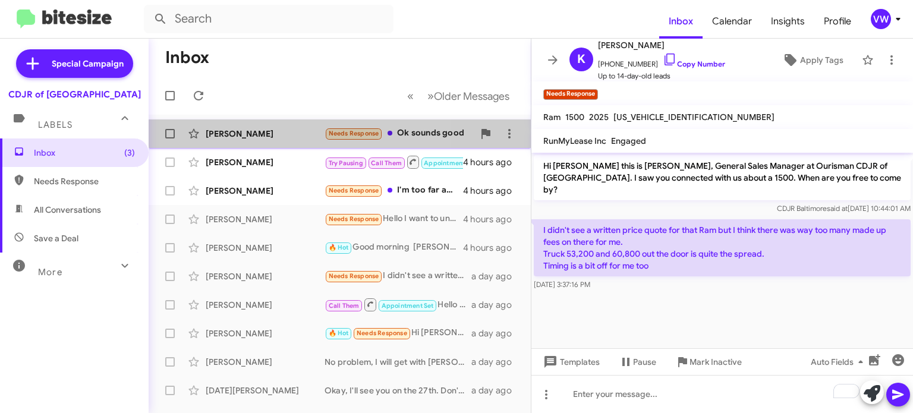
click at [357, 130] on span "Needs Response" at bounding box center [354, 134] width 51 height 8
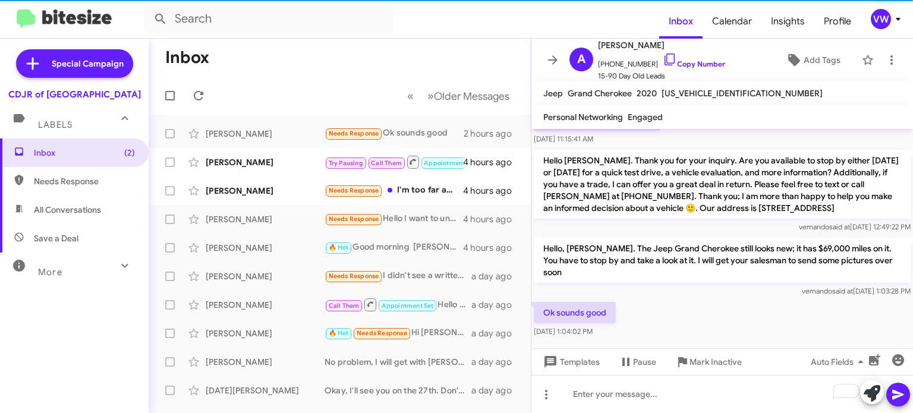
scroll to position [226, 0]
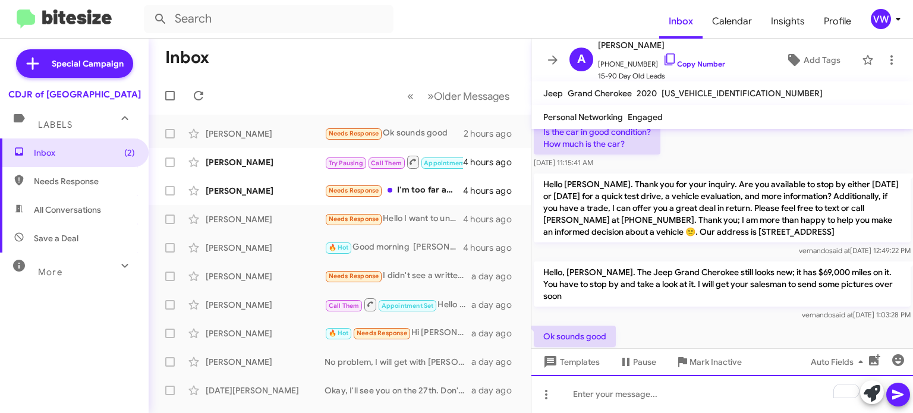
click at [628, 399] on div "To enrich screen reader interactions, please activate Accessibility in Grammarl…" at bounding box center [722, 394] width 382 height 38
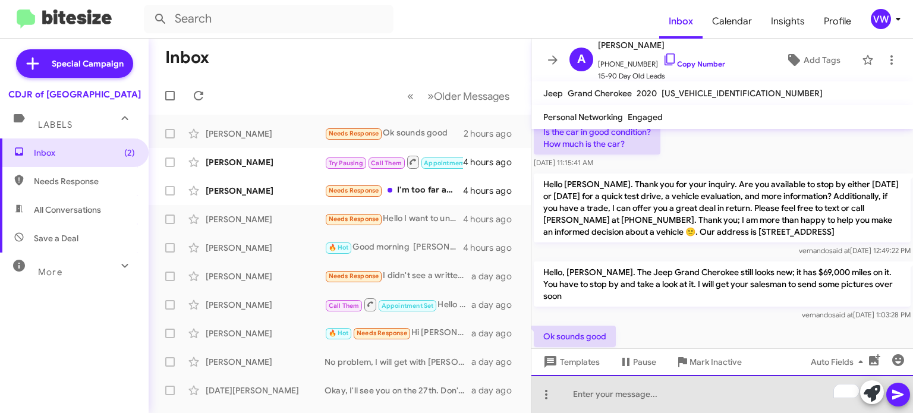
click at [567, 400] on div "To enrich screen reader interactions, please activate Accessibility in Grammarl…" at bounding box center [722, 394] width 382 height 38
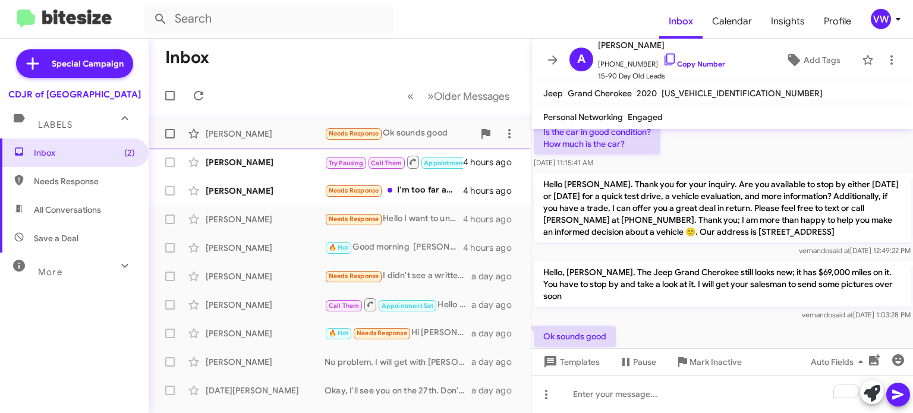
drag, startPoint x: 341, startPoint y: 133, endPoint x: 347, endPoint y: 130, distance: 6.6
click at [343, 133] on span "Needs Response" at bounding box center [354, 134] width 51 height 8
click at [350, 127] on span "Needs Response" at bounding box center [354, 134] width 58 height 14
click at [365, 191] on span "Needs Response" at bounding box center [354, 191] width 51 height 8
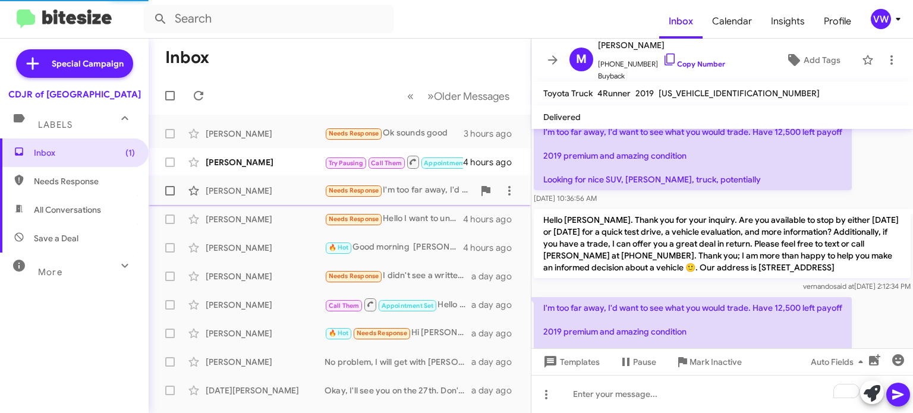
scroll to position [278, 0]
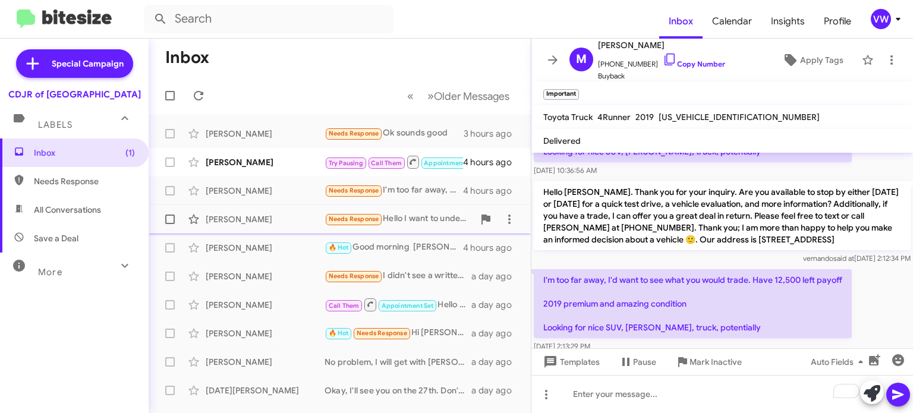
click at [370, 222] on span "Needs Response" at bounding box center [354, 219] width 51 height 8
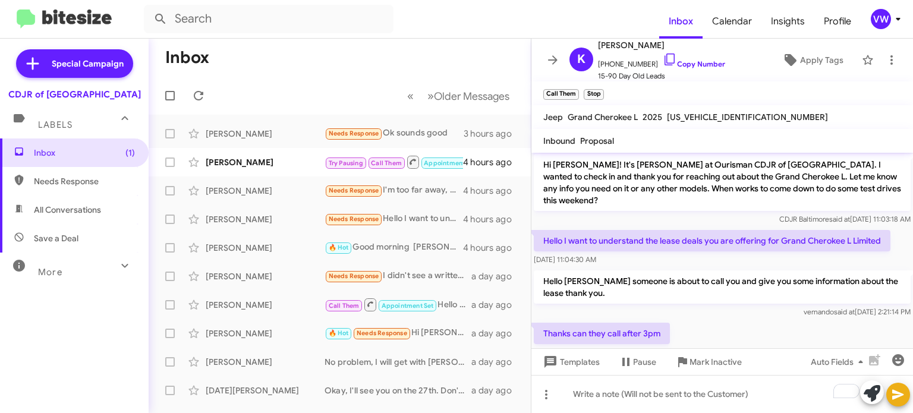
scroll to position [268, 0]
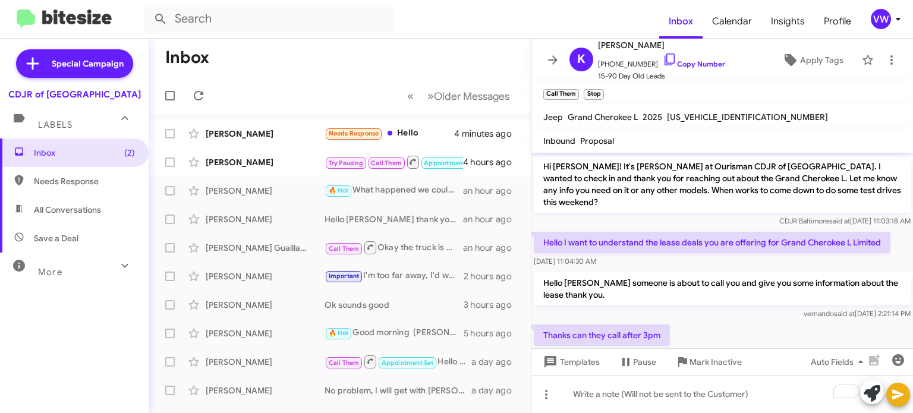
click at [706, 215] on div "CDJR Baltimore said at Aug 22, 2025, 11:03:18 AM" at bounding box center [722, 221] width 377 height 12
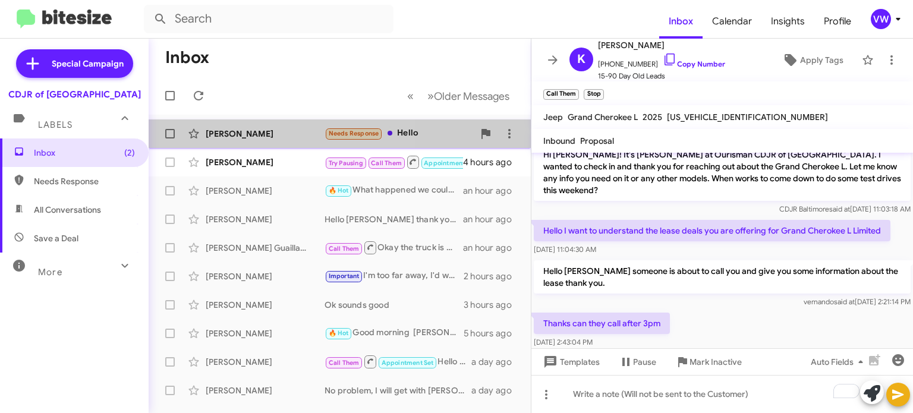
click at [247, 137] on div "Nuru Patrick" at bounding box center [265, 134] width 119 height 12
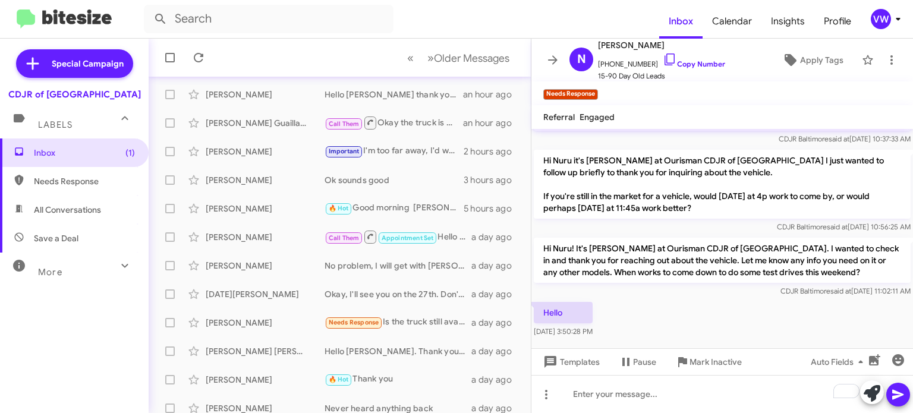
scroll to position [126, 0]
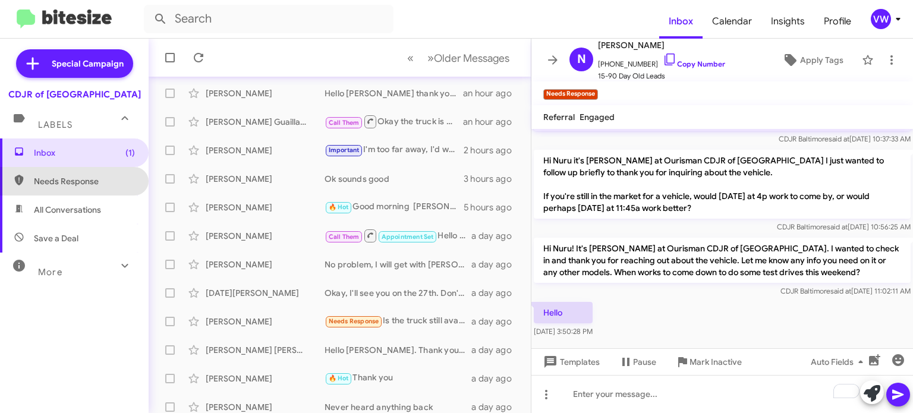
click at [79, 184] on span "Needs Response" at bounding box center [84, 181] width 101 height 12
type input "in:needs-response"
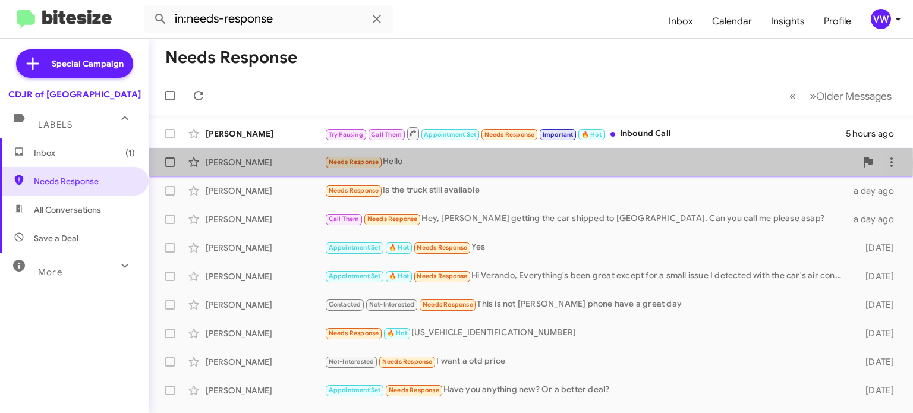
click at [370, 163] on span "Needs Response" at bounding box center [354, 162] width 51 height 8
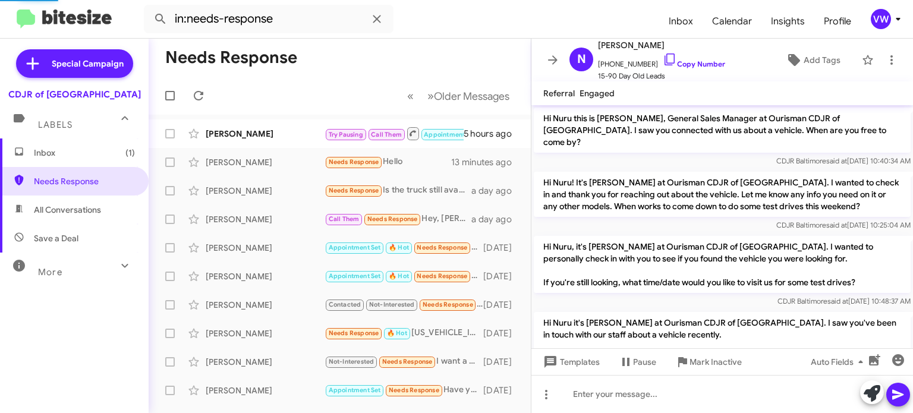
scroll to position [602, 0]
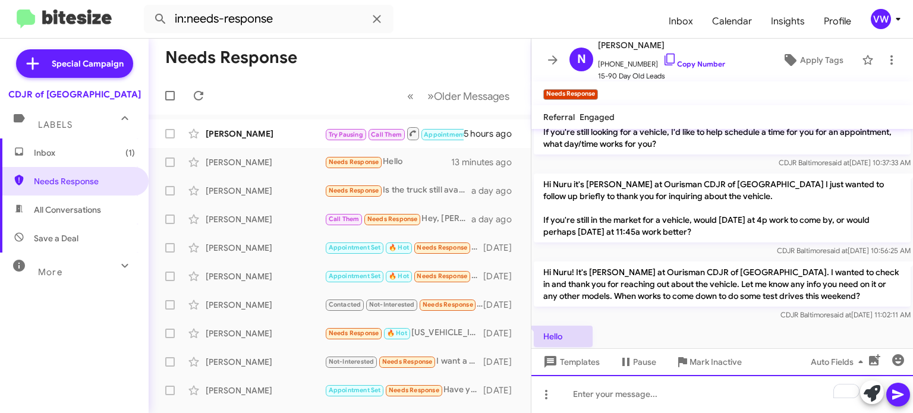
paste div "To enrich screen reader interactions, please activate Accessibility in Grammarl…"
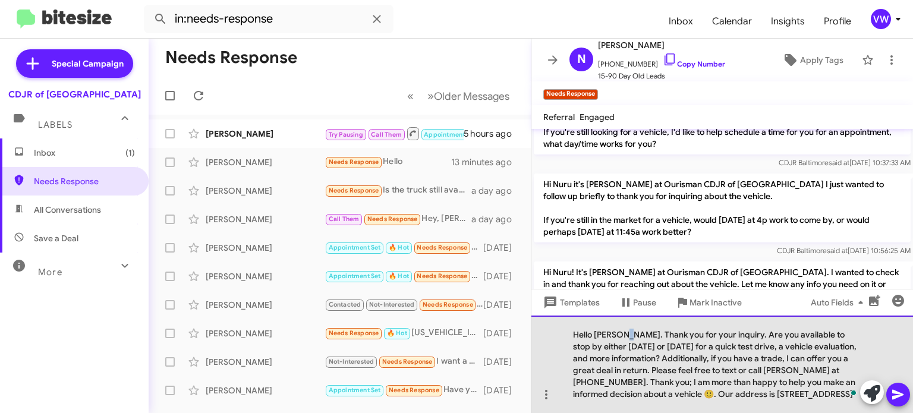
click at [628, 335] on div "Hello [PERSON_NAME]. Thank you for your inquiry. Are you available to stop by e…" at bounding box center [722, 364] width 382 height 97
click at [604, 340] on div "Hello Nuru Thank you for your inquiry. Are you available to stop by either toda…" at bounding box center [722, 364] width 382 height 97
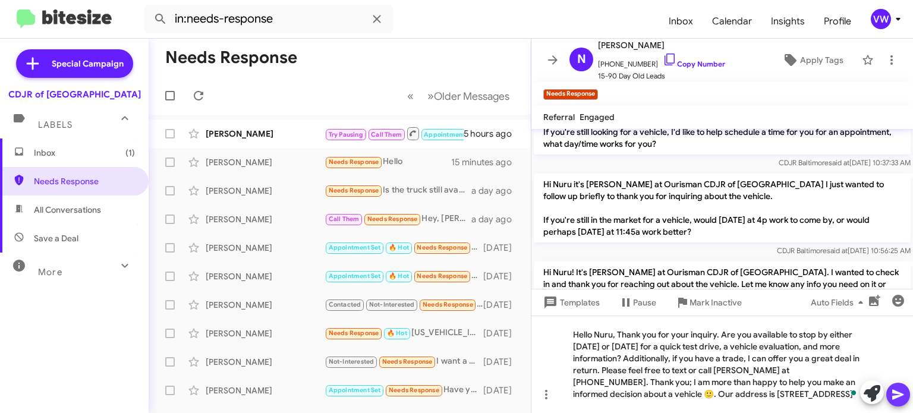
click at [908, 392] on button at bounding box center [898, 395] width 24 height 24
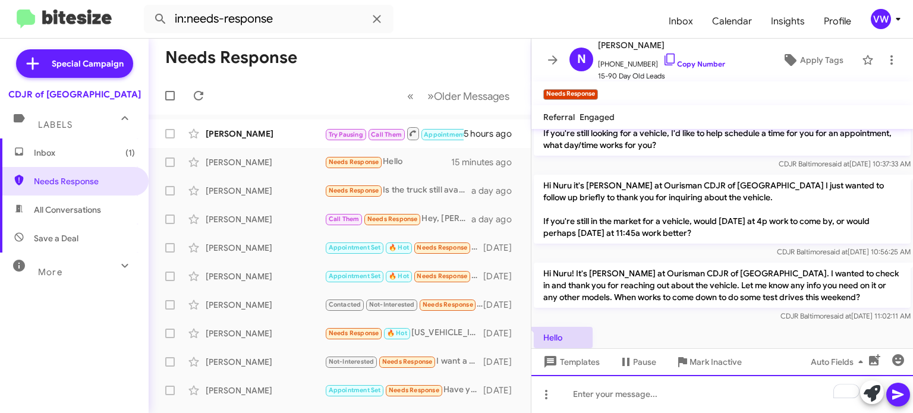
scroll to position [717, 0]
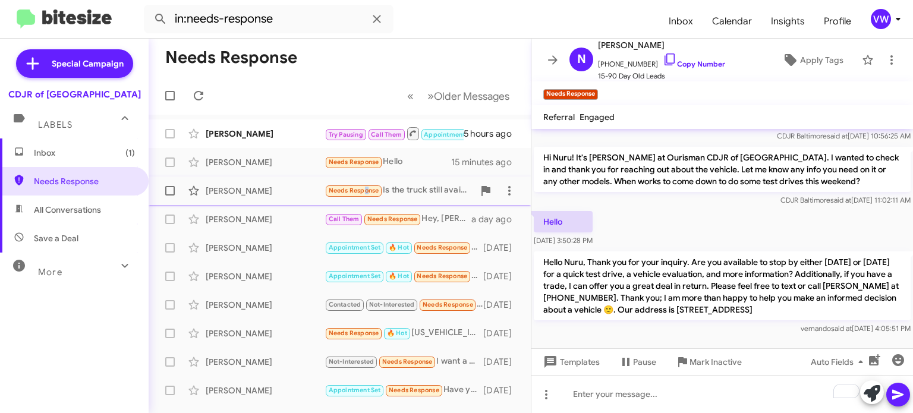
click at [364, 185] on small "Needs Response" at bounding box center [354, 190] width 56 height 11
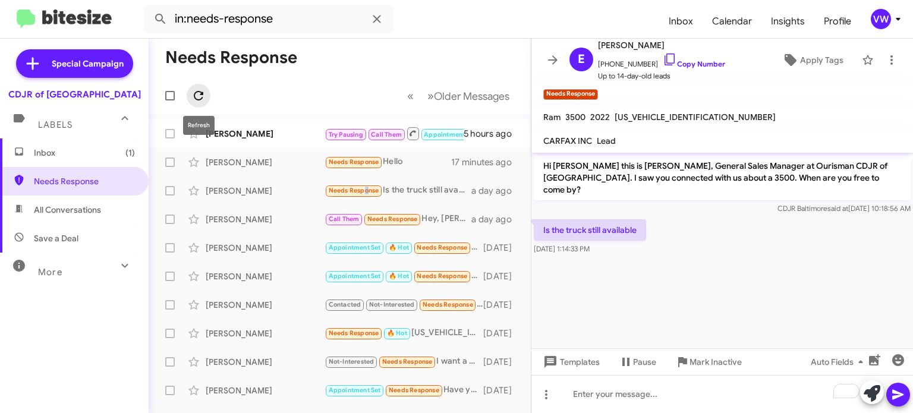
click at [198, 96] on icon at bounding box center [198, 96] width 14 height 14
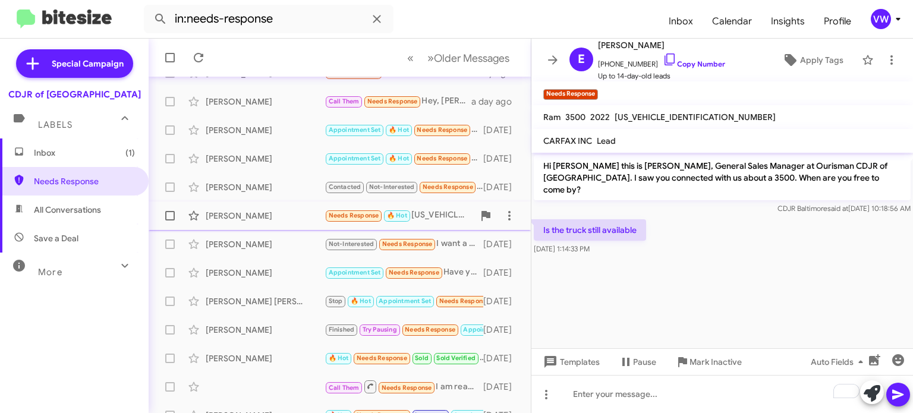
scroll to position [90, 0]
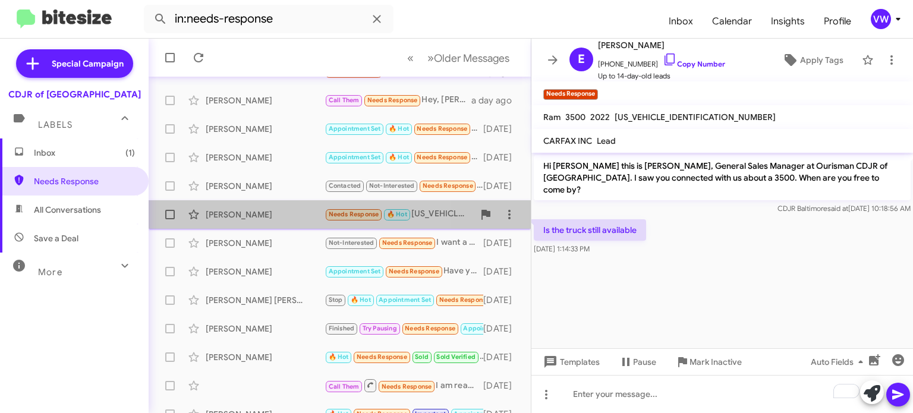
click at [353, 212] on span "Needs Response" at bounding box center [354, 214] width 51 height 8
